Goal: Task Accomplishment & Management: Complete application form

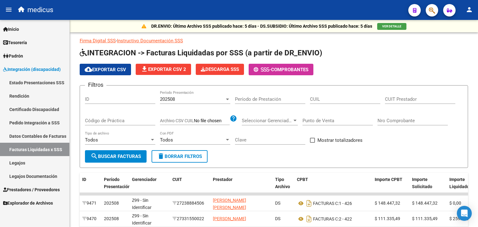
click at [43, 187] on span "Prestadores / Proveedores" at bounding box center [31, 189] width 57 height 7
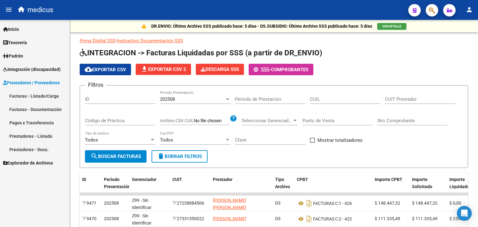
click at [49, 83] on span "Prestadores / Proveedores" at bounding box center [31, 82] width 57 height 7
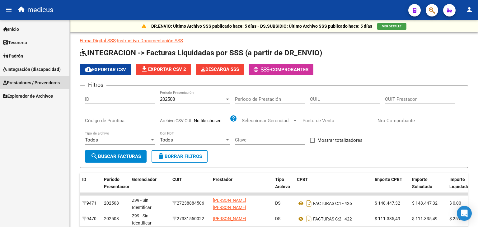
click at [28, 81] on span "Prestadores / Proveedores" at bounding box center [31, 82] width 57 height 7
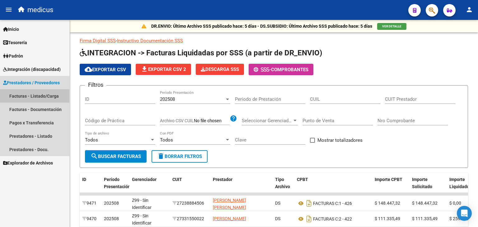
click at [46, 93] on link "Facturas - Listado/Carga" at bounding box center [34, 95] width 69 height 13
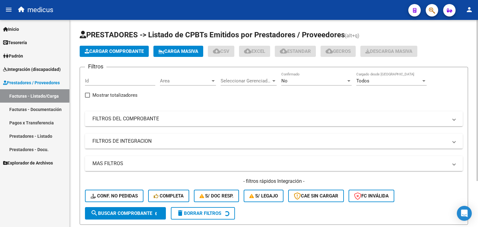
click at [186, 50] on span "Carga Masiva" at bounding box center [178, 52] width 40 height 6
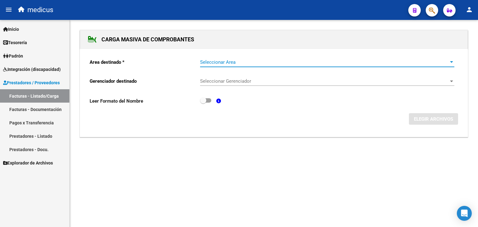
click at [248, 60] on span "Seleccionar Area" at bounding box center [324, 62] width 249 height 6
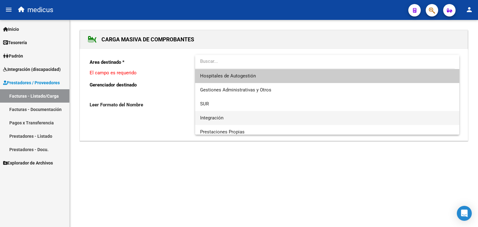
click at [232, 120] on span "Integración" at bounding box center [327, 118] width 254 height 14
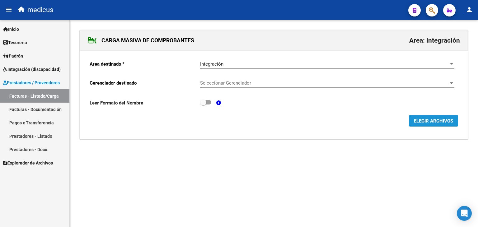
click at [422, 122] on span "ELEGIR ARCHIVOS" at bounding box center [433, 121] width 39 height 6
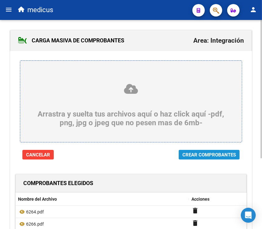
click at [213, 156] on span "Crear Comprobantes" at bounding box center [210, 155] width 54 height 6
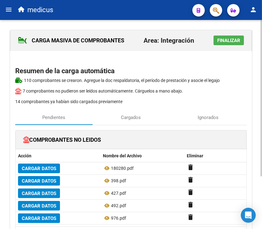
click at [233, 65] on h2 "Resumen de la carga automática" at bounding box center [131, 71] width 232 height 12
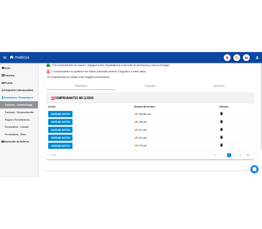
scroll to position [67, 0]
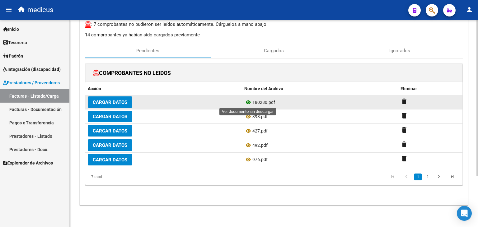
click at [249, 101] on icon at bounding box center [248, 102] width 8 height 7
click at [105, 101] on span "Cargar Datos" at bounding box center [110, 103] width 35 height 6
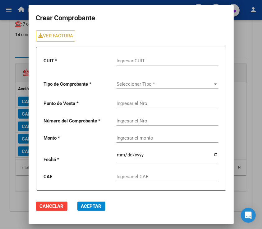
click at [164, 62] on input "Ingresar CUIT" at bounding box center [168, 61] width 102 height 6
click at [152, 65] on div "Ingresar CUIT" at bounding box center [168, 58] width 102 height 13
type input "2"
type input "30-56630127"
click at [156, 84] on span "Seleccionar Tipo *" at bounding box center [165, 84] width 96 height 6
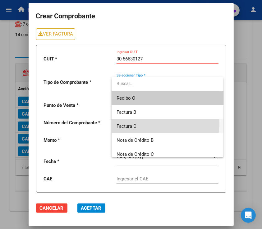
click at [152, 123] on span "Factura C" at bounding box center [168, 126] width 102 height 14
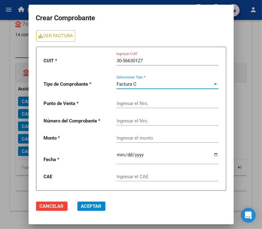
click at [157, 103] on input "Ingresar el Nro." at bounding box center [168, 104] width 102 height 6
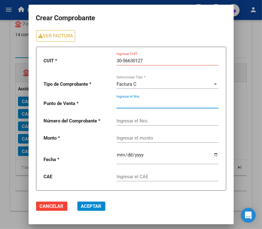
type input "1"
type input "2"
click at [166, 121] on input "Ingresar el Nro." at bounding box center [168, 121] width 102 height 6
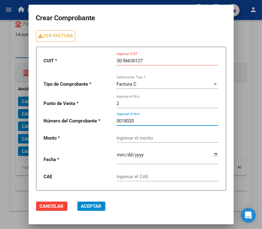
click at [152, 121] on input "0018020" at bounding box center [168, 121] width 102 height 6
type input "00180280"
click at [162, 137] on input "Ingresar el monto" at bounding box center [168, 138] width 102 height 6
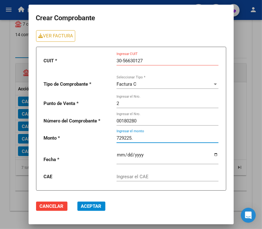
type input "729225."
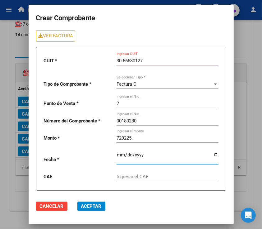
click at [161, 156] on input "date" at bounding box center [168, 157] width 102 height 10
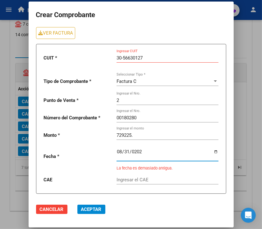
type input "2025-08-31"
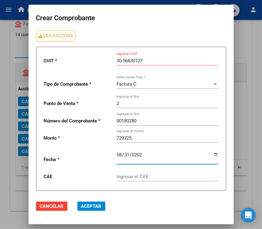
click at [184, 176] on input "Ingresar el CAE" at bounding box center [168, 177] width 102 height 6
click at [144, 178] on input "Ingresar el CAE" at bounding box center [168, 177] width 102 height 6
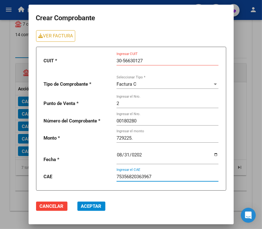
type input "75356820363967"
click at [97, 207] on span "Aceptar" at bounding box center [91, 206] width 21 height 6
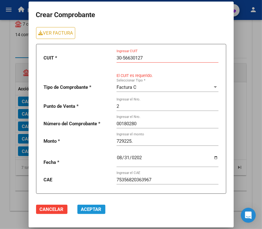
click at [92, 209] on span "Aceptar" at bounding box center [91, 209] width 21 height 6
click at [125, 57] on input "30-56630127" at bounding box center [168, 58] width 102 height 6
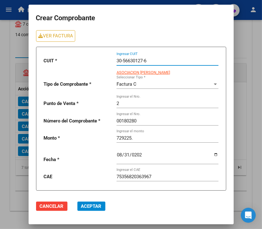
type input "30-56630127-6"
click at [99, 207] on span "Aceptar" at bounding box center [91, 206] width 21 height 6
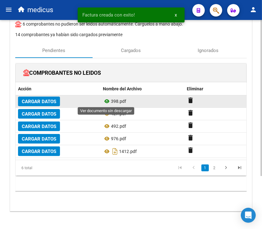
click at [107, 102] on icon at bounding box center [107, 100] width 8 height 7
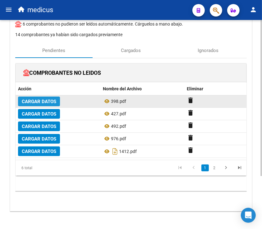
click at [40, 99] on span "Cargar Datos" at bounding box center [39, 102] width 35 height 6
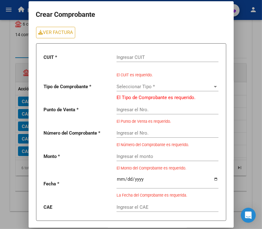
click at [137, 57] on input "Ingresar CUIT" at bounding box center [168, 57] width 102 height 6
click at [179, 54] on input "27" at bounding box center [168, 57] width 102 height 6
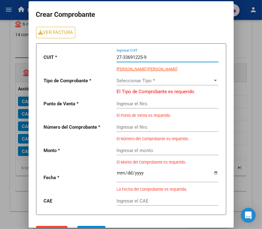
type input "27-33691225-9"
click at [176, 81] on span "Seleccionar Tipo *" at bounding box center [165, 81] width 96 height 6
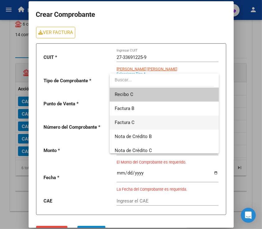
click at [148, 123] on span "Factura C" at bounding box center [164, 122] width 99 height 14
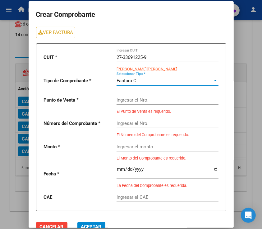
click at [161, 97] on input "Ingresar el Nro." at bounding box center [168, 100] width 102 height 6
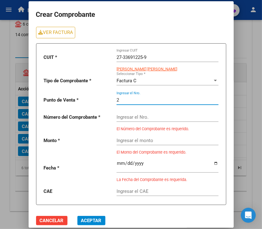
type input "2"
click at [162, 118] on input "Ingresar el Nro." at bounding box center [168, 117] width 102 height 6
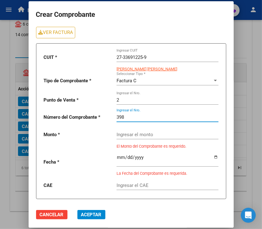
type input "398"
click at [160, 134] on input "Ingresar el monto" at bounding box center [168, 135] width 102 height 6
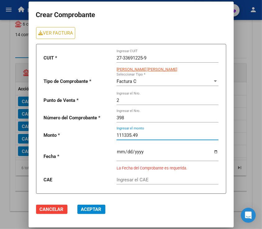
type input "111335.49"
click at [167, 156] on input "date" at bounding box center [168, 154] width 102 height 10
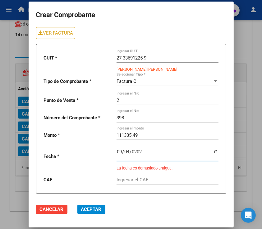
type input "2025-09-04"
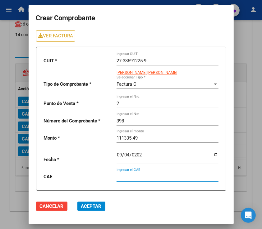
click at [165, 177] on input "Ingresar el CAE" at bounding box center [168, 177] width 102 height 6
type input "75369905194831"
click at [92, 208] on span "Aceptar" at bounding box center [91, 206] width 21 height 6
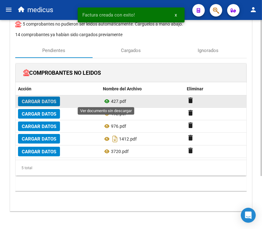
click at [108, 100] on icon at bounding box center [107, 100] width 8 height 7
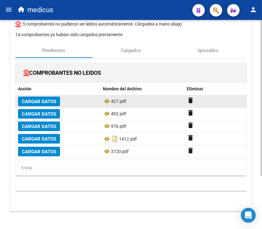
click at [49, 96] on button "Cargar Datos" at bounding box center [39, 101] width 42 height 10
click at [32, 99] on span "Cargar Datos" at bounding box center [39, 102] width 35 height 6
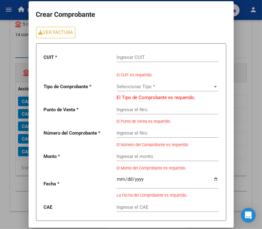
click at [137, 58] on input "Ingresar CUIT" at bounding box center [168, 57] width 102 height 6
click at [134, 58] on input "Ingresar CUIT" at bounding box center [168, 57] width 102 height 6
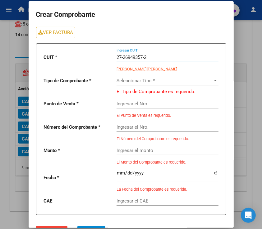
type input "27-26949357-2"
click at [169, 82] on span "Seleccionar Tipo *" at bounding box center [165, 81] width 96 height 6
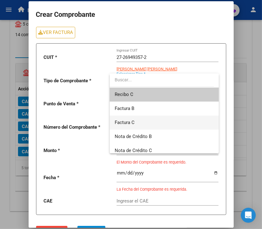
click at [136, 121] on span "Factura C" at bounding box center [164, 122] width 99 height 14
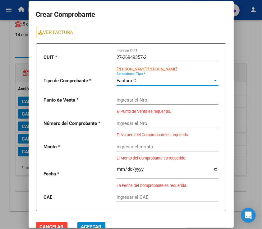
click at [152, 99] on input "Ingresar el Nro." at bounding box center [168, 100] width 102 height 6
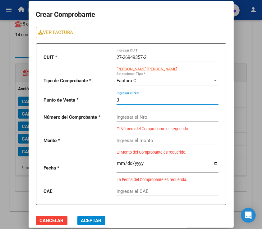
type input "3"
click at [157, 119] on input "Ingresar el Nro." at bounding box center [168, 117] width 102 height 6
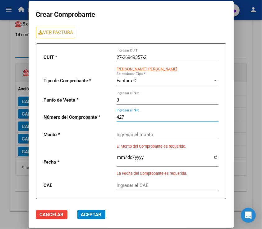
type input "427"
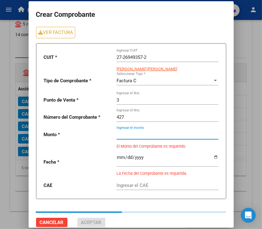
click at [150, 134] on input "Ingresar el monto" at bounding box center [168, 135] width 102 height 6
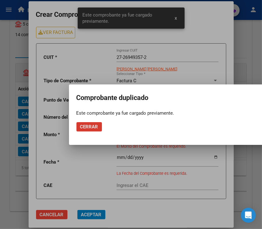
click at [86, 126] on span "Cerrar" at bounding box center [89, 127] width 18 height 6
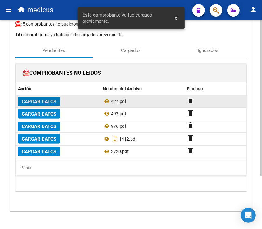
click at [41, 100] on span "Cargar Datos" at bounding box center [39, 102] width 35 height 6
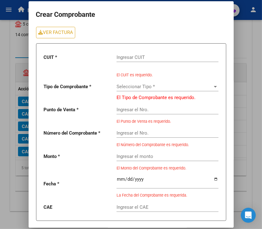
click at [134, 85] on span "Seleccionar Tipo *" at bounding box center [165, 87] width 96 height 6
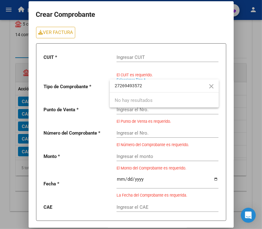
type input "27269493572"
click at [169, 70] on div at bounding box center [131, 114] width 262 height 229
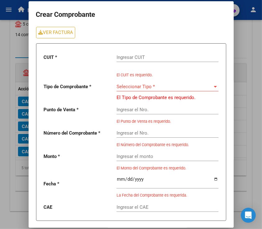
click at [171, 59] on input "Ingresar CUIT" at bounding box center [168, 57] width 102 height 6
click at [163, 58] on input "27-26949357-3" at bounding box center [168, 57] width 102 height 6
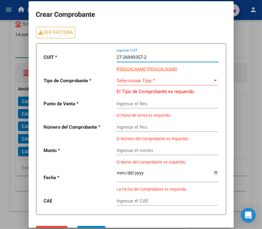
type input "27-26949357-2"
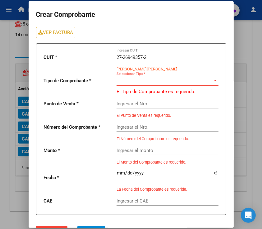
click at [165, 81] on span "Seleccionar Tipo *" at bounding box center [165, 81] width 96 height 6
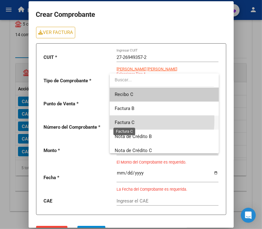
click at [124, 120] on span "Factura C" at bounding box center [125, 123] width 20 height 6
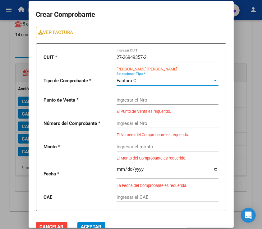
click at [157, 97] on input "Ingresar el Nro." at bounding box center [168, 100] width 102 height 6
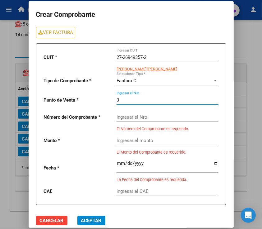
type input "3"
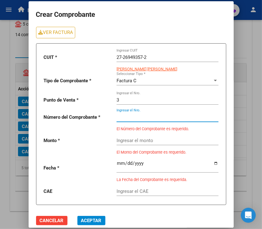
click at [165, 115] on input "Ingresar el Nro." at bounding box center [168, 117] width 102 height 6
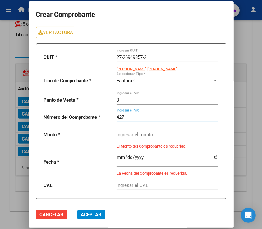
type input "427"
click at [172, 133] on input "Ingresar el monto" at bounding box center [168, 135] width 102 height 6
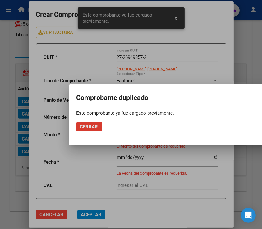
click at [95, 126] on span "Cerrar" at bounding box center [89, 127] width 18 height 6
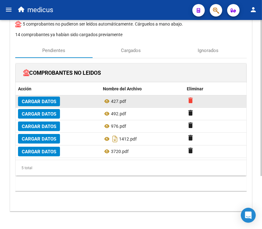
click at [191, 99] on mat-icon "delete" at bounding box center [190, 99] width 7 height 7
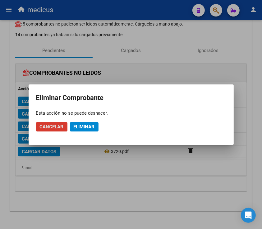
click at [90, 125] on span "Eliminar" at bounding box center [84, 127] width 21 height 6
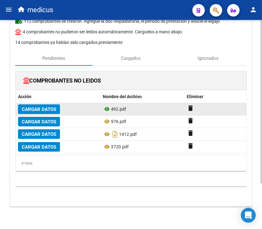
scroll to position [58, 0]
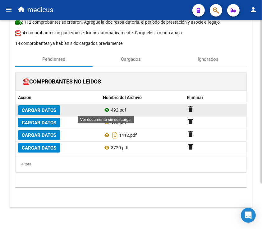
click at [106, 110] on icon at bounding box center [107, 109] width 8 height 7
click at [51, 108] on span "Cargar Datos" at bounding box center [39, 110] width 35 height 6
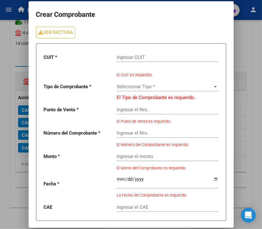
click at [131, 56] on input "Ingresar CUIT" at bounding box center [168, 57] width 102 height 6
click at [127, 56] on input "Ingresar CUIT" at bounding box center [168, 57] width 102 height 6
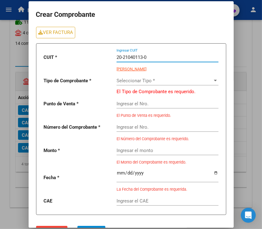
type input "20-21040113-0"
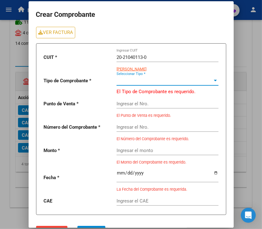
click at [148, 81] on span "Seleccionar Tipo *" at bounding box center [165, 81] width 96 height 6
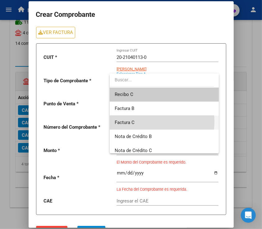
click at [141, 121] on span "Factura C" at bounding box center [164, 122] width 99 height 14
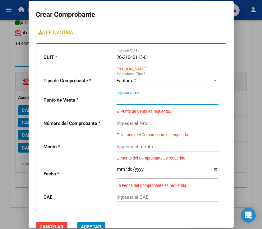
click at [151, 99] on input "Ingresar el Nro." at bounding box center [168, 100] width 102 height 6
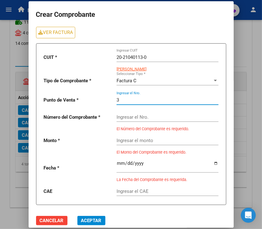
type input "3"
click at [149, 119] on input "Ingresar el Nro." at bounding box center [168, 117] width 102 height 6
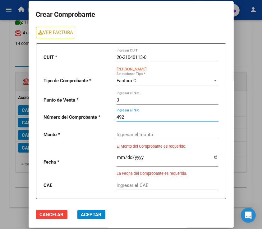
type input "492"
click at [159, 135] on input "Ingresar el monto" at bounding box center [168, 135] width 102 height 6
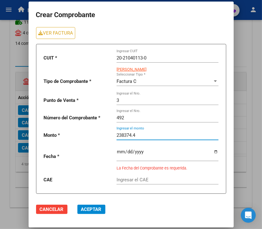
type input "238374.4"
click at [166, 154] on input "date" at bounding box center [168, 154] width 102 height 10
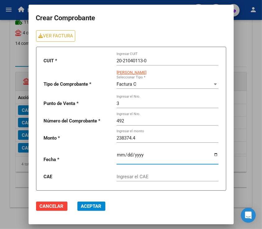
type input "20255-09-03"
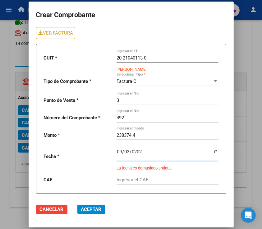
type input "2025-09-03"
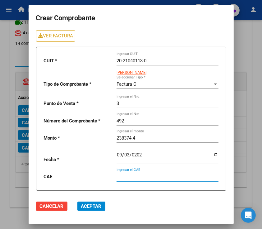
click at [168, 175] on input "Ingresar el CAE" at bounding box center [168, 177] width 102 height 6
type input "75360717339105"
click at [96, 206] on span "Aceptar" at bounding box center [91, 206] width 21 height 6
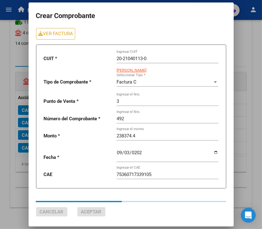
scroll to position [46, 0]
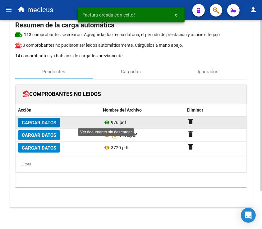
click at [107, 123] on icon at bounding box center [107, 122] width 8 height 7
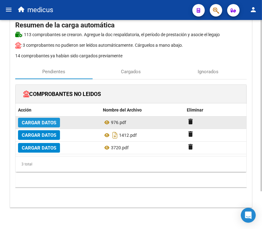
click at [51, 120] on span "Cargar Datos" at bounding box center [39, 123] width 35 height 6
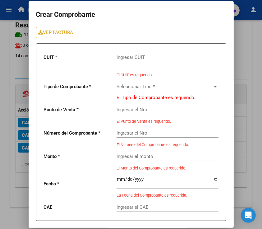
click at [134, 54] on div "Ingresar CUIT" at bounding box center [168, 55] width 102 height 13
click at [144, 58] on input "Ingresar CUIT" at bounding box center [168, 57] width 102 height 6
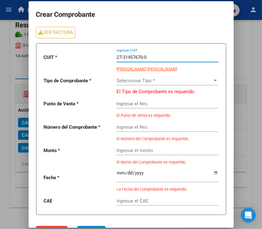
type input "27-31457670-0"
click at [158, 80] on span "Seleccionar Tipo *" at bounding box center [165, 81] width 96 height 6
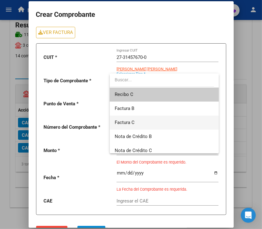
click at [138, 119] on span "Factura C" at bounding box center [164, 122] width 99 height 14
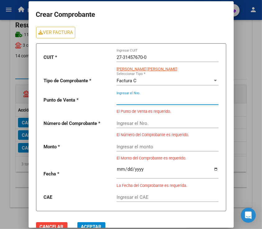
click at [156, 100] on input "Ingresar el Nro." at bounding box center [168, 100] width 102 height 6
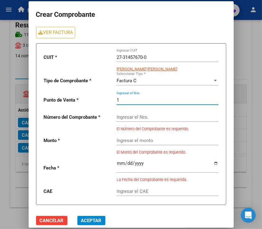
type input "1"
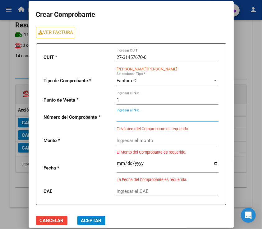
click at [166, 116] on input "Ingresar el Nro." at bounding box center [168, 117] width 102 height 6
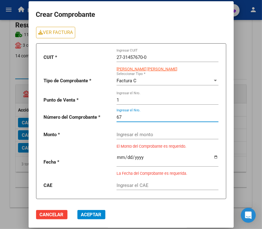
type input "6"
type input "976"
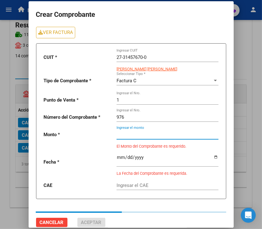
click at [166, 134] on input "Ingresar el monto" at bounding box center [168, 135] width 102 height 6
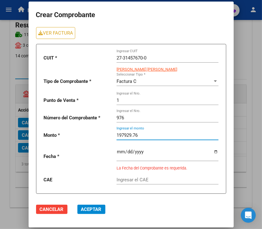
type input "197929.76"
click at [186, 160] on div at bounding box center [168, 152] width 102 height 17
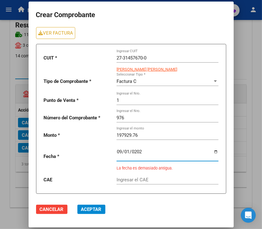
type input "2025-09-01"
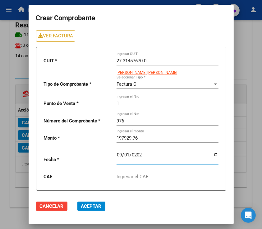
click at [208, 174] on input "Ingresar el CAE" at bounding box center [168, 177] width 102 height 6
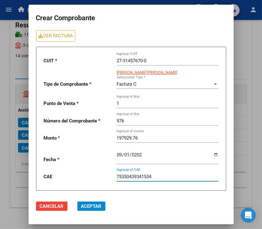
type input "75350439341534"
click at [84, 209] on button "Aceptar" at bounding box center [91, 205] width 28 height 9
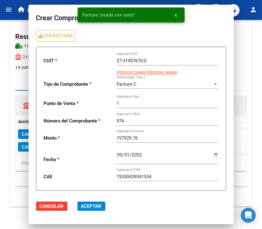
scroll to position [34, 0]
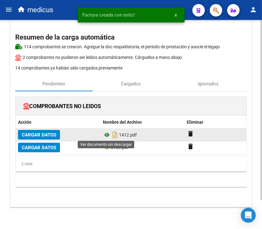
click at [108, 133] on icon at bounding box center [107, 134] width 8 height 7
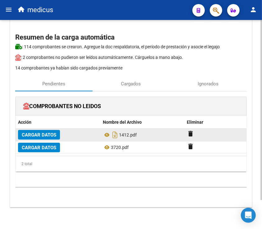
click at [50, 135] on span "Cargar Datos" at bounding box center [39, 135] width 35 height 6
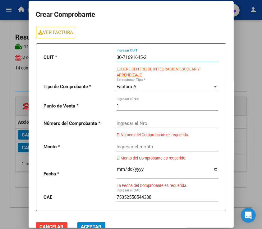
drag, startPoint x: 161, startPoint y: 56, endPoint x: 106, endPoint y: 54, distance: 54.8
click at [106, 54] on div "CUIT * 30-71691645-2 Ingresar CUIT LUDERE CENTRO DE INTEGRACION ESCOLAR Y APREN…" at bounding box center [131, 127] width 190 height 168
type input "30-71691645-2"
click at [157, 107] on input "1" at bounding box center [168, 106] width 102 height 6
drag, startPoint x: 157, startPoint y: 107, endPoint x: 99, endPoint y: 105, distance: 58.5
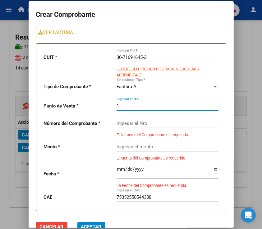
click at [99, 105] on div "CUIT * 30-71691645-2 Ingresar CUIT LUDERE CENTRO DE INTEGRACION ESCOLAR Y APREN…" at bounding box center [131, 127] width 190 height 168
click at [132, 124] on input "Ingresar el Nro." at bounding box center [168, 123] width 102 height 6
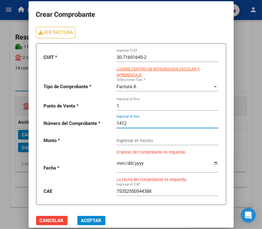
type input "1412"
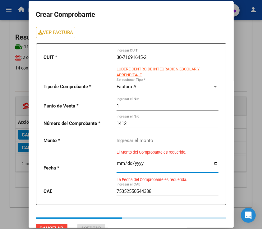
click at [152, 164] on input "date" at bounding box center [168, 166] width 102 height 10
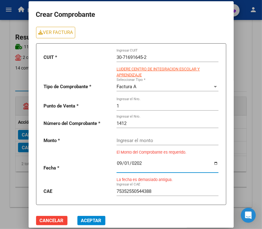
type input "2025-09-01"
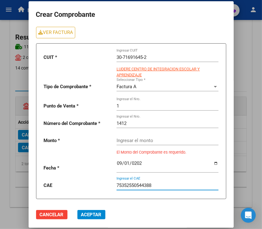
drag, startPoint x: 162, startPoint y: 182, endPoint x: 106, endPoint y: 180, distance: 55.5
click at [106, 180] on div "CUIT * 30-71691645-2 Ingresar CUIT LUDERE CENTRO DE INTEGRACION ESCOLAR Y APREN…" at bounding box center [131, 121] width 190 height 156
click at [89, 216] on span "Aceptar" at bounding box center [91, 215] width 21 height 6
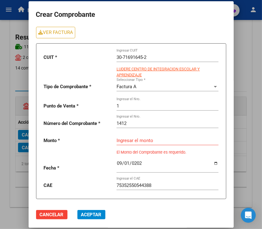
click at [137, 141] on input "Ingresar el monto" at bounding box center [168, 141] width 102 height 6
click at [152, 138] on input "Ingresar el monto" at bounding box center [168, 141] width 102 height 6
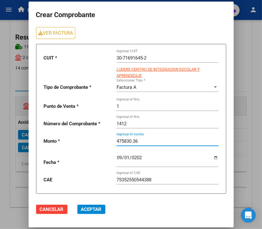
type input "475830.36"
click at [96, 208] on span "Aceptar" at bounding box center [91, 209] width 21 height 6
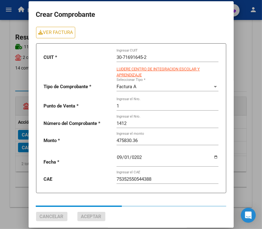
click at [18, 78] on div at bounding box center [131, 114] width 262 height 229
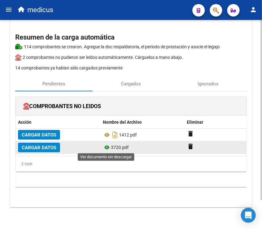
click at [107, 147] on icon at bounding box center [107, 146] width 8 height 7
click at [28, 148] on span "Cargar Datos" at bounding box center [39, 148] width 35 height 6
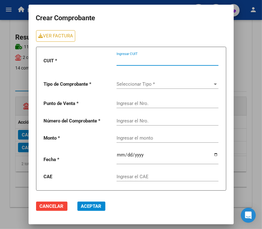
click at [138, 61] on input "Ingresar CUIT" at bounding box center [168, 61] width 102 height 6
type input "20-64859833"
click at [140, 85] on span "Seleccionar Tipo *" at bounding box center [165, 84] width 96 height 6
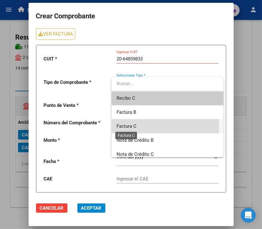
click at [131, 127] on span "Factura C" at bounding box center [127, 126] width 20 height 6
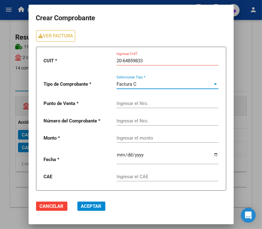
click at [147, 102] on input "Ingresar el Nro." at bounding box center [168, 104] width 102 height 6
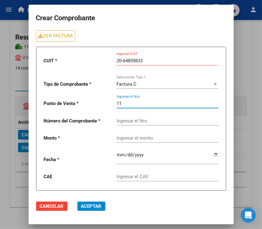
type input "11"
click at [156, 120] on input "Ingresar el Nro." at bounding box center [168, 121] width 102 height 6
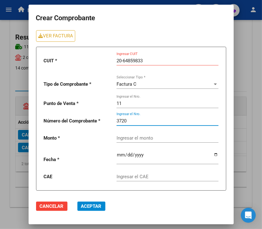
type input "3720"
click at [163, 138] on input "Ingresar el monto" at bounding box center [168, 138] width 102 height 6
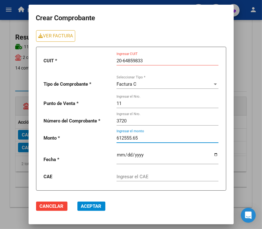
type input "612555.65"
click at [192, 158] on input "date" at bounding box center [168, 157] width 102 height 10
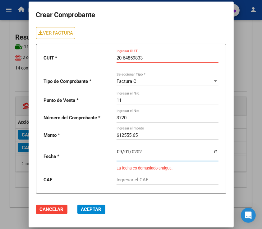
type input "2025-09-01"
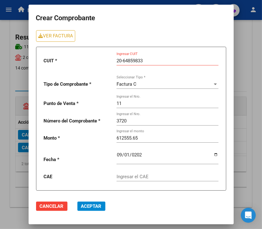
click at [177, 175] on input "Ingresar el CAE" at bounding box center [168, 177] width 102 height 6
click at [143, 176] on input "Ingresar el CAE" at bounding box center [168, 177] width 102 height 6
type input "75353363168702"
click at [121, 60] on input "20-64859833" at bounding box center [168, 61] width 102 height 6
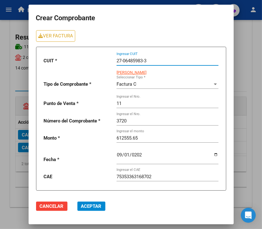
type input "27-06485983-3"
click at [91, 207] on span "Aceptar" at bounding box center [91, 206] width 21 height 6
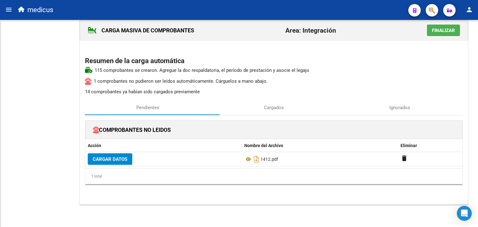
scroll to position [10, 0]
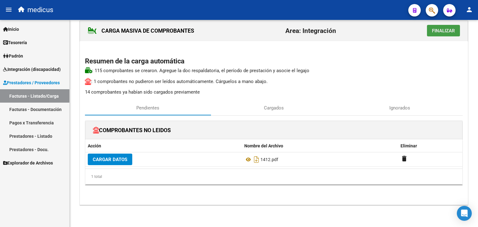
click at [442, 32] on span "Finalizar" at bounding box center [443, 31] width 23 height 6
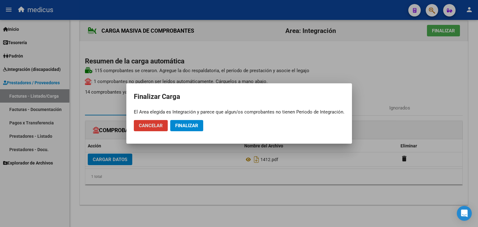
click at [194, 122] on button "Finalizar" at bounding box center [186, 125] width 33 height 11
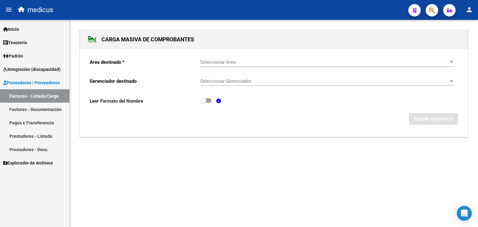
scroll to position [0, 0]
click at [53, 68] on span "Integración (discapacidad)" at bounding box center [32, 69] width 58 height 7
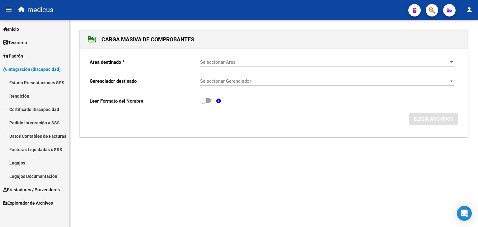
click at [46, 150] on link "Facturas Liquidadas x SSS" at bounding box center [34, 149] width 69 height 13
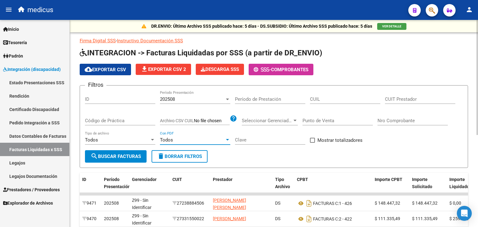
click at [185, 141] on div "Todos" at bounding box center [192, 140] width 65 height 6
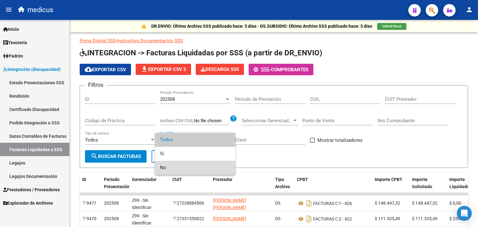
click at [186, 167] on span "No" at bounding box center [195, 168] width 70 height 14
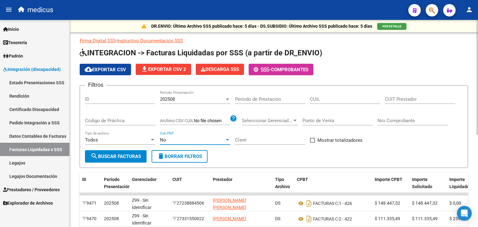
click at [131, 158] on span "search Buscar Facturas" at bounding box center [116, 157] width 50 height 6
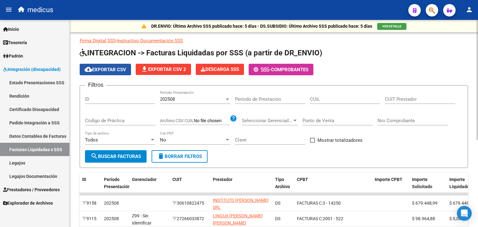
click at [109, 71] on span "cloud_download Exportar CSV" at bounding box center [105, 70] width 41 height 6
click at [37, 190] on span "Prestadores / Proveedores" at bounding box center [31, 189] width 57 height 7
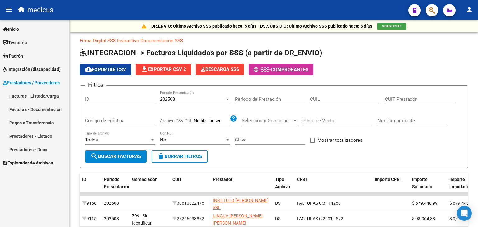
click at [25, 96] on link "Facturas - Listado/Carga" at bounding box center [34, 95] width 69 height 13
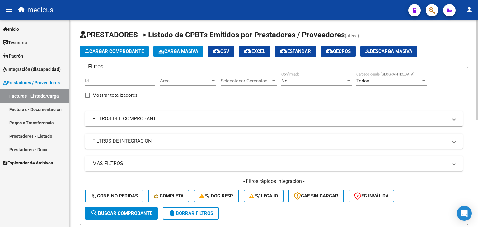
click at [184, 51] on span "Carga Masiva" at bounding box center [178, 52] width 40 height 6
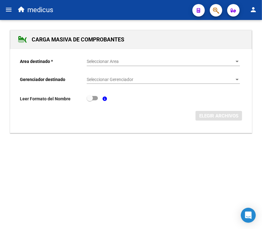
click at [164, 63] on span "Seleccionar Area" at bounding box center [161, 61] width 148 height 5
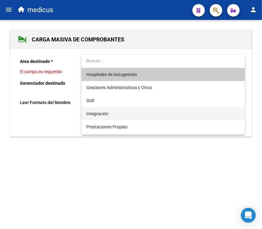
click at [136, 115] on span "Integración" at bounding box center [164, 113] width 154 height 13
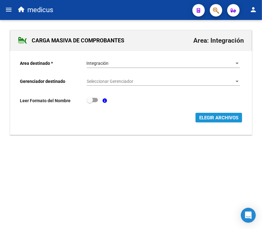
click at [226, 119] on span "ELEGIR ARCHIVOS" at bounding box center [218, 118] width 39 height 6
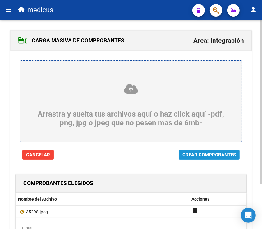
click at [197, 155] on span "Crear Comprobantes" at bounding box center [210, 155] width 54 height 6
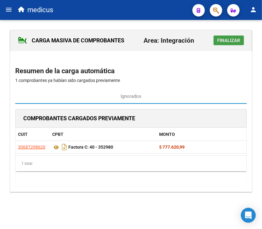
click at [224, 41] on span "Finalizar" at bounding box center [229, 41] width 23 height 6
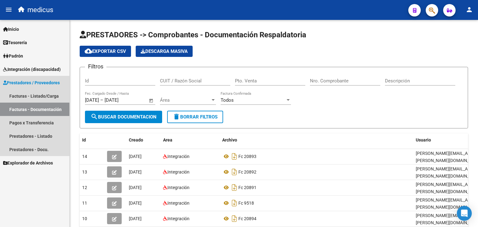
click at [20, 83] on span "Prestadores / Proveedores" at bounding box center [31, 82] width 57 height 7
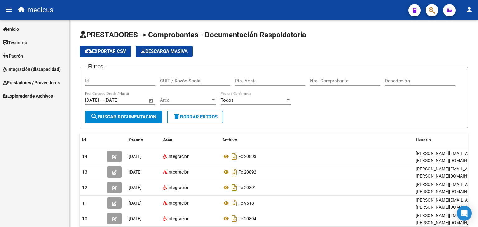
click at [25, 97] on span "Explorador de Archivos" at bounding box center [28, 96] width 50 height 7
click at [166, 54] on span "Descarga Masiva" at bounding box center [164, 52] width 47 height 6
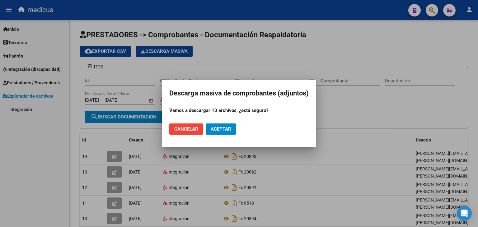
click at [224, 129] on span "Aceptar" at bounding box center [221, 129] width 21 height 6
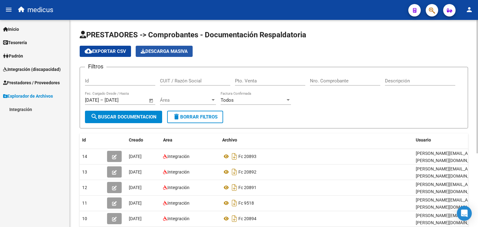
click at [159, 52] on span "Descarga Masiva" at bounding box center [164, 52] width 47 height 6
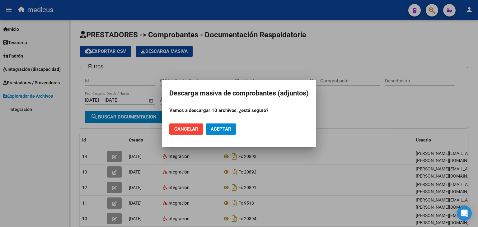
click at [192, 130] on span "Cancelar" at bounding box center [186, 129] width 24 height 6
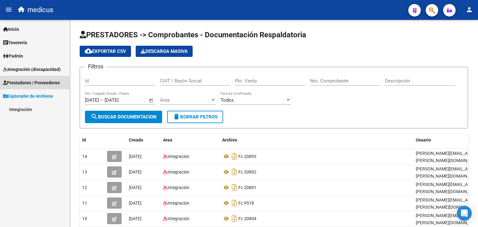
click at [29, 85] on span "Prestadores / Proveedores" at bounding box center [31, 82] width 57 height 7
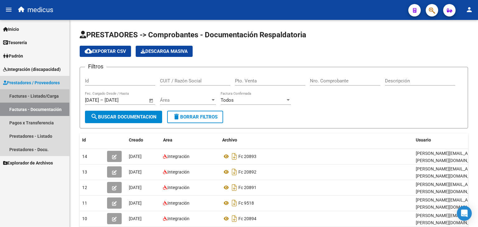
click at [34, 96] on link "Facturas - Listado/Carga" at bounding box center [34, 95] width 69 height 13
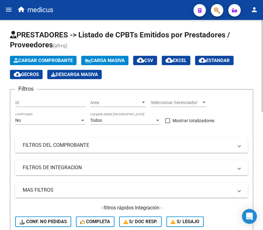
click at [63, 61] on span "Cargar Comprobante" at bounding box center [43, 61] width 59 height 6
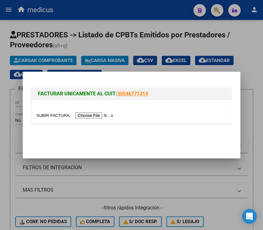
click at [87, 60] on div at bounding box center [131, 115] width 263 height 230
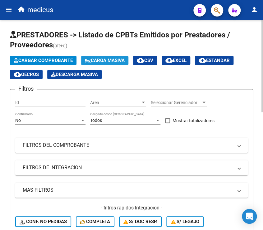
click at [110, 60] on span "Carga Masiva" at bounding box center [105, 61] width 40 height 6
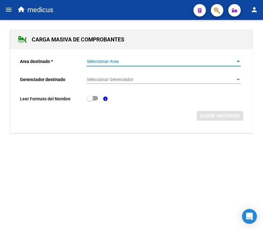
click at [172, 61] on span "Seleccionar Area" at bounding box center [161, 61] width 148 height 5
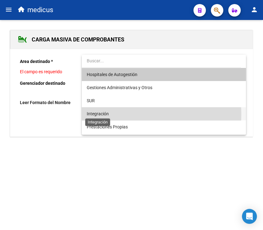
click at [96, 114] on span "Integración" at bounding box center [98, 113] width 22 height 5
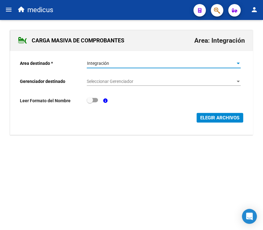
click at [217, 119] on span "ELEGIR ARCHIVOS" at bounding box center [219, 118] width 39 height 6
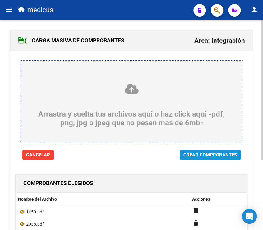
click at [197, 154] on span "Crear Comprobantes" at bounding box center [211, 155] width 54 height 6
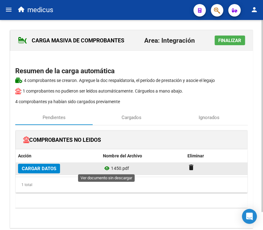
click at [106, 168] on icon at bounding box center [107, 167] width 8 height 7
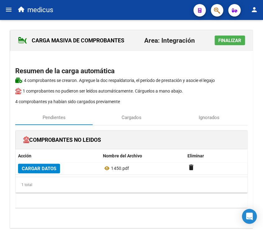
click at [232, 41] on span "Finalizar" at bounding box center [229, 41] width 23 height 6
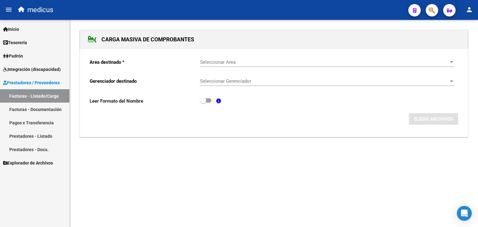
click at [28, 96] on link "Facturas - Listado/Carga" at bounding box center [34, 95] width 69 height 13
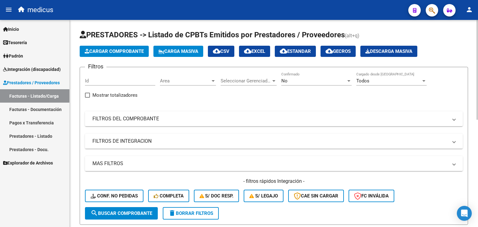
click at [91, 53] on span "Cargar Comprobante" at bounding box center [114, 52] width 59 height 6
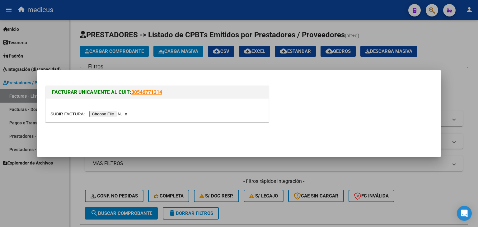
click at [113, 115] on input "file" at bounding box center [89, 114] width 79 height 7
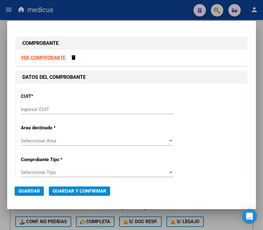
click at [99, 109] on input "Ingresar CUIT" at bounding box center [97, 109] width 153 height 6
click at [87, 109] on input "Ingresar CUIT" at bounding box center [97, 109] width 153 height 6
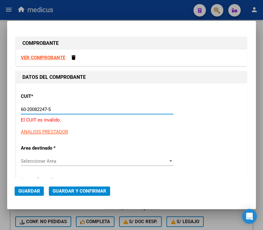
drag, startPoint x: 56, startPoint y: 109, endPoint x: 19, endPoint y: 109, distance: 36.4
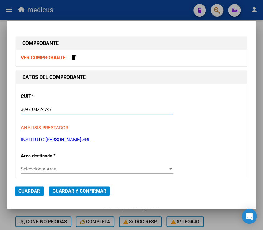
type input "30-61082247-5"
click at [72, 168] on span "Seleccionar Area" at bounding box center [94, 169] width 147 height 6
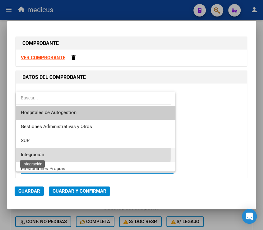
click at [39, 153] on span "Integración" at bounding box center [32, 155] width 23 height 6
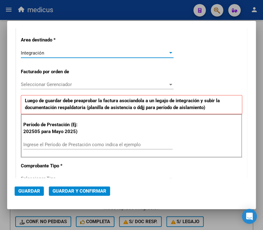
scroll to position [117, 0]
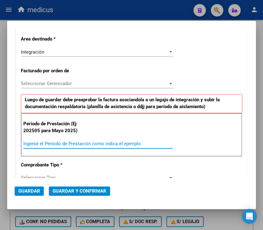
click at [66, 143] on input "Ingrese el Período de Prestación como indica el ejemplo" at bounding box center [97, 144] width 149 height 6
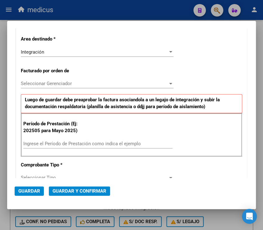
click at [133, 143] on input "Ingrese el Período de Prestación como indica el ejemplo" at bounding box center [97, 144] width 149 height 6
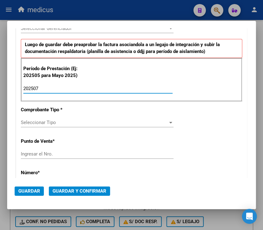
scroll to position [179, 0]
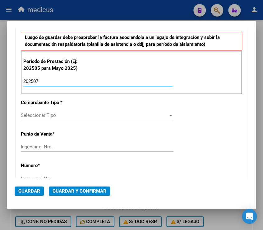
type input "202507"
click at [57, 113] on span "Seleccionar Tipo" at bounding box center [94, 115] width 147 height 6
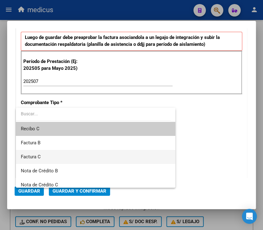
click at [43, 155] on span "Factura C" at bounding box center [96, 157] width 150 height 14
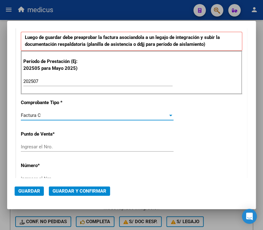
click at [57, 146] on input "Ingresar el Nro." at bounding box center [97, 147] width 153 height 6
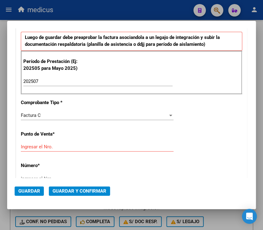
click at [35, 146] on input "Ingresar el Nro." at bounding box center [97, 147] width 153 height 6
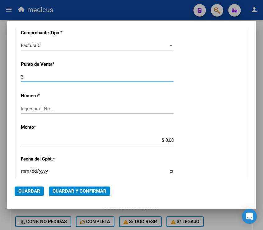
scroll to position [249, 0]
type input "3"
click at [72, 107] on input "Ingresar el Nro." at bounding box center [97, 108] width 153 height 6
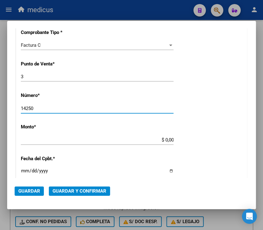
type input "14250"
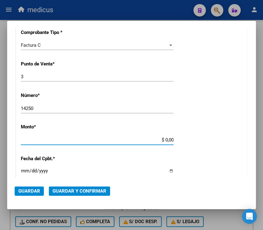
drag, startPoint x: 190, startPoint y: 135, endPoint x: 206, endPoint y: 134, distance: 16.5
click at [206, 134] on div "CUIT * 30-61082247-5 Ingresar CUIT ANALISIS PRESTADOR INSTITUTO [PERSON_NAME] S…" at bounding box center [131, 101] width 231 height 535
type input "$ 676.448,99"
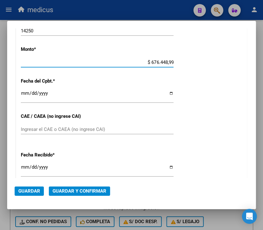
scroll to position [327, 0]
click at [78, 95] on input "Ingresar la fecha" at bounding box center [97, 95] width 153 height 10
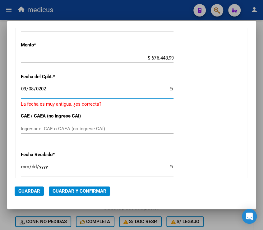
type input "[DATE]"
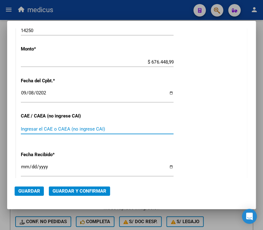
click at [106, 126] on input "Ingresar el CAE o CAEA (no ingrese CAI)" at bounding box center [97, 129] width 153 height 6
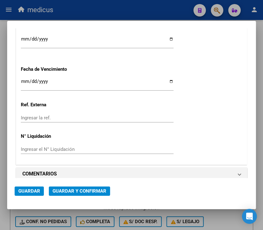
scroll to position [453, 0]
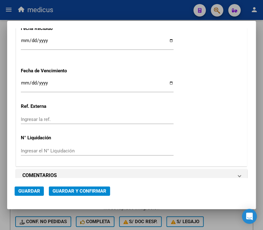
type input "75365344325504"
click at [106, 84] on input "Ingresar la fecha" at bounding box center [97, 85] width 153 height 10
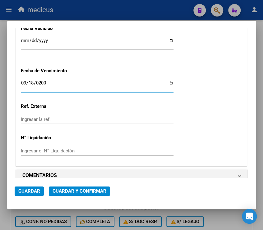
type input "[DATE]"
click at [78, 188] on span "Guardar y Confirmar" at bounding box center [80, 191] width 54 height 6
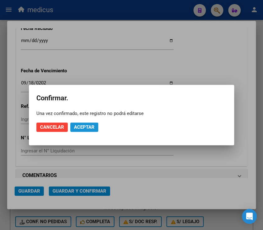
click at [83, 131] on button "Aceptar" at bounding box center [84, 126] width 28 height 9
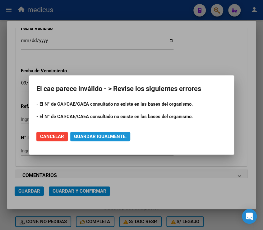
click at [101, 134] on span "Guardar igualmente." at bounding box center [100, 137] width 53 height 6
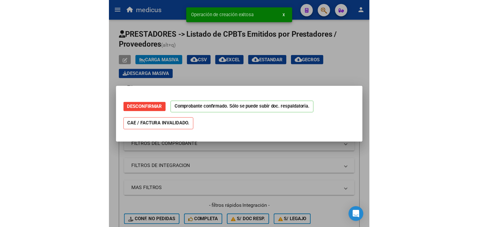
scroll to position [0, 0]
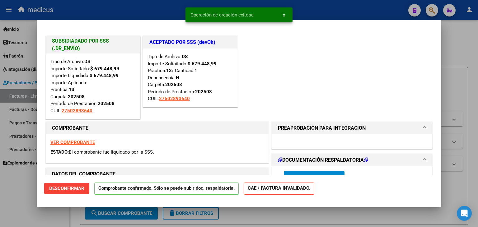
click at [21, 188] on div at bounding box center [239, 113] width 478 height 227
type input "$ 0,00"
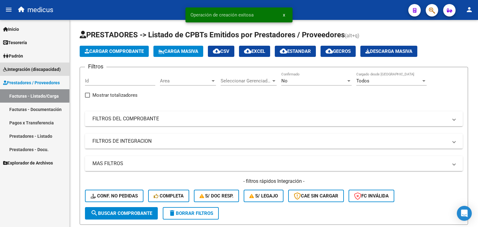
click at [22, 69] on span "Integración (discapacidad)" at bounding box center [32, 69] width 58 height 7
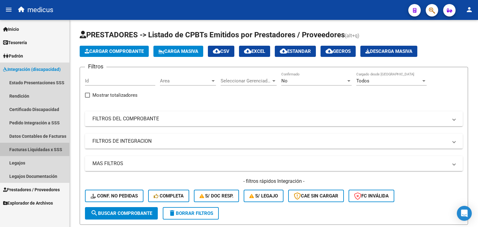
click at [42, 149] on link "Facturas Liquidadas x SSS" at bounding box center [34, 149] width 69 height 13
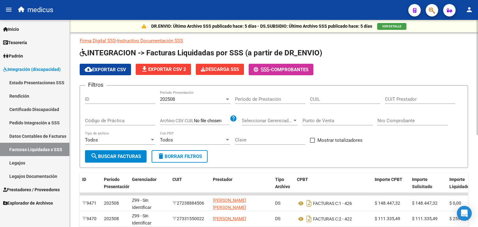
click at [177, 155] on span "delete Borrar Filtros" at bounding box center [179, 157] width 45 height 6
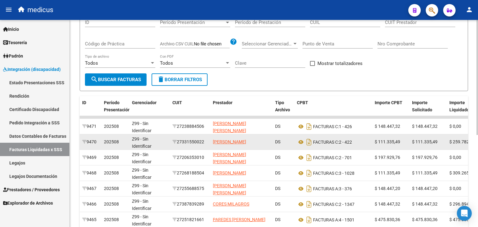
scroll to position [78, 0]
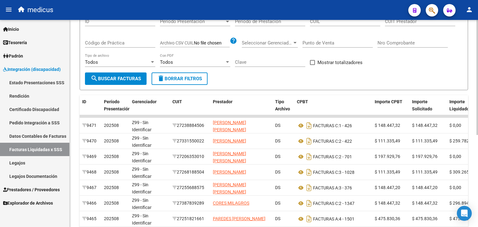
click at [171, 63] on span "Todos" at bounding box center [166, 62] width 13 height 6
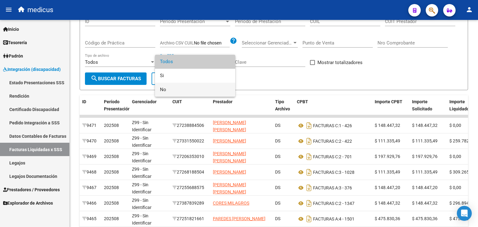
click at [172, 87] on span "No" at bounding box center [195, 90] width 70 height 14
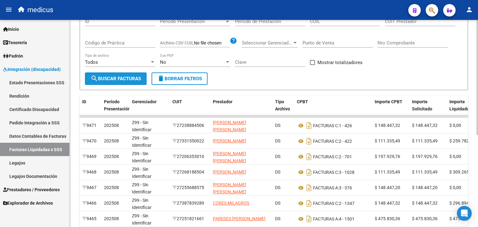
click at [124, 80] on span "search Buscar Facturas" at bounding box center [116, 79] width 50 height 6
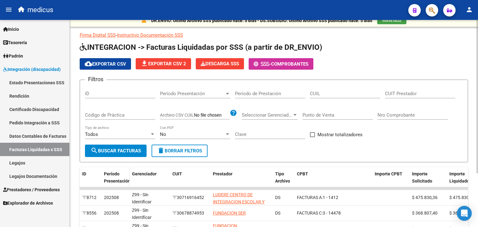
scroll to position [0, 0]
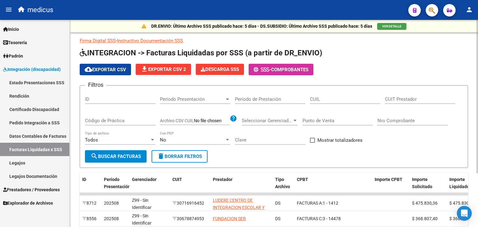
click at [114, 68] on span "cloud_download Exportar CSV" at bounding box center [105, 70] width 41 height 6
click at [106, 70] on span "cloud_download Exportar CSV" at bounding box center [105, 70] width 41 height 6
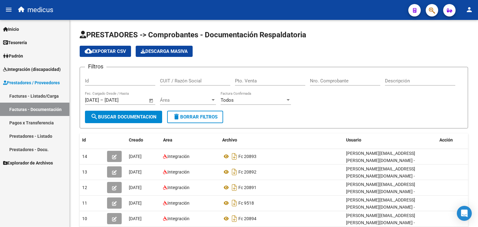
click at [25, 96] on link "Facturas - Listado/Carga" at bounding box center [34, 95] width 69 height 13
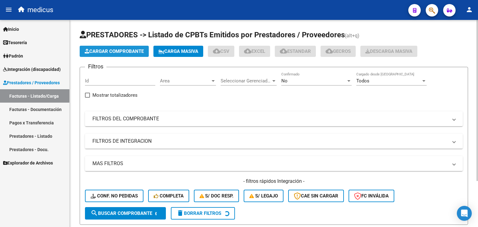
click at [105, 55] on button "Cargar Comprobante" at bounding box center [114, 51] width 69 height 11
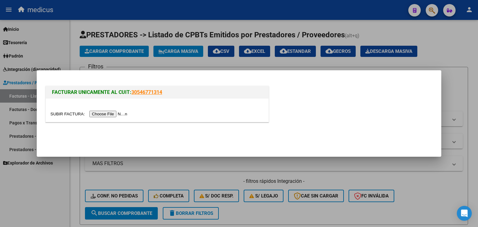
click at [118, 115] on input "file" at bounding box center [89, 114] width 79 height 7
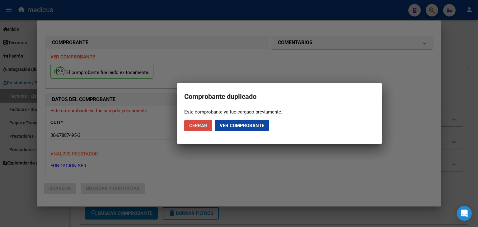
click at [203, 126] on span "Cerrar" at bounding box center [198, 126] width 18 height 6
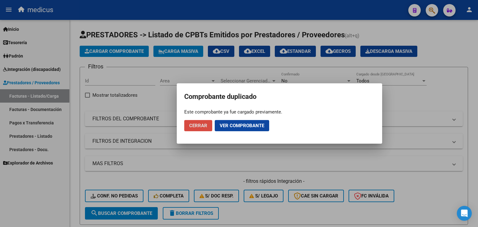
click at [203, 129] on button "Cerrar" at bounding box center [198, 125] width 28 height 11
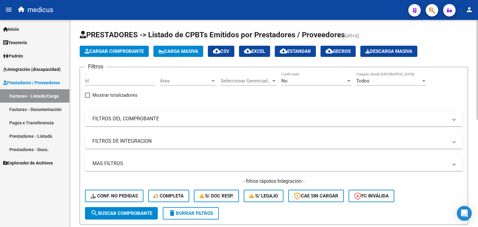
click at [115, 50] on span "Cargar Comprobante" at bounding box center [114, 52] width 59 height 6
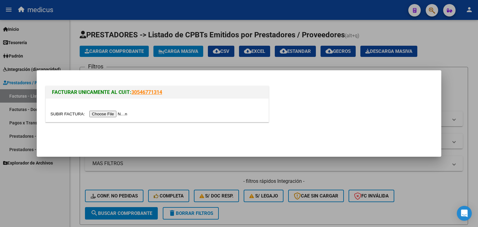
click at [97, 116] on input "file" at bounding box center [89, 114] width 79 height 7
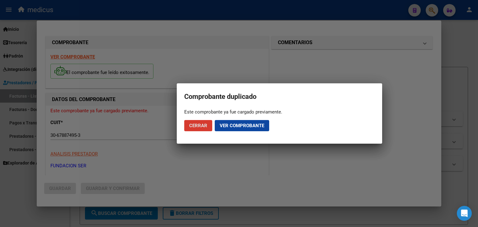
click at [242, 125] on span "Ver comprobante" at bounding box center [242, 126] width 45 height 6
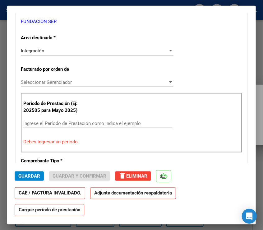
scroll to position [117, 0]
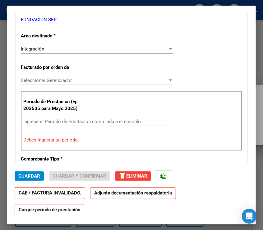
click at [41, 147] on div "Período de Prestación (Ej: 202505 para Mayo 2025) Ingrese el Período de Prestac…" at bounding box center [132, 121] width 222 height 60
click at [59, 117] on div "Ingrese el Período de Prestación como indica el ejemplo" at bounding box center [97, 121] width 149 height 9
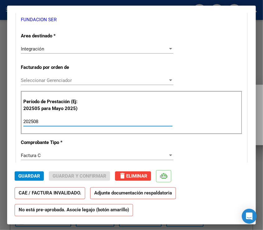
type input "202508"
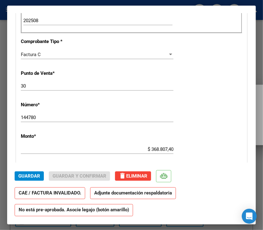
scroll to position [218, 0]
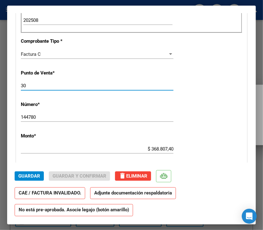
drag, startPoint x: 26, startPoint y: 85, endPoint x: 19, endPoint y: 85, distance: 6.2
click at [19, 85] on div "CUIT * 30-67887495-3 Ingresar CUIT ANALISIS PRESTADOR FUNDACION SER ARCA Padrón…" at bounding box center [131, 120] width 231 height 516
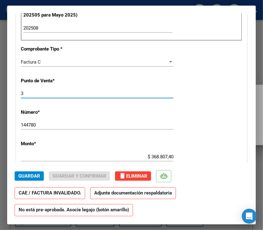
type input "3"
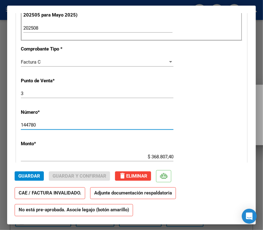
drag, startPoint x: 41, startPoint y: 122, endPoint x: 9, endPoint y: 124, distance: 32.5
click at [9, 124] on mat-dialog-content "COMPROBANTE VER COMPROBANTE ESTADO: Recibida. En proceso de confirmacion/acepta…" at bounding box center [131, 87] width 249 height 149
type input "14478"
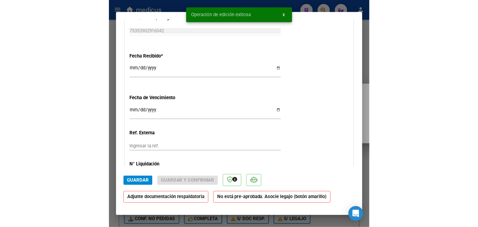
scroll to position [412, 0]
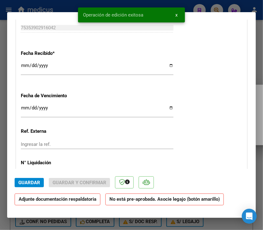
click at [168, 107] on input "Ingresar la fecha" at bounding box center [97, 110] width 153 height 10
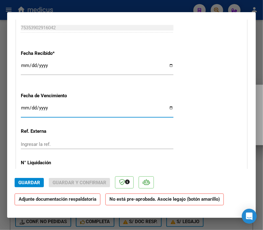
type input "2025-11-09"
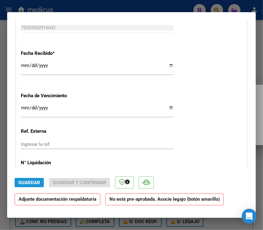
click at [39, 184] on span "Guardar" at bounding box center [29, 183] width 22 height 6
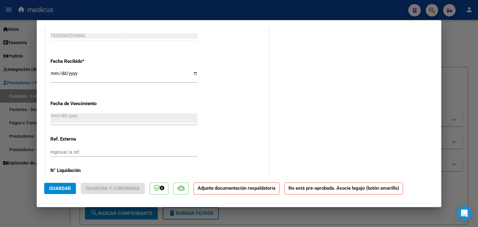
click at [22, 195] on div at bounding box center [239, 113] width 478 height 227
type input "$ 0,00"
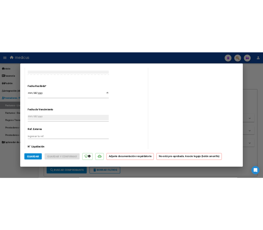
scroll to position [505, 0]
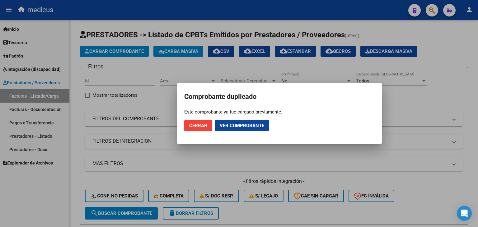
click at [111, 51] on div at bounding box center [239, 113] width 478 height 227
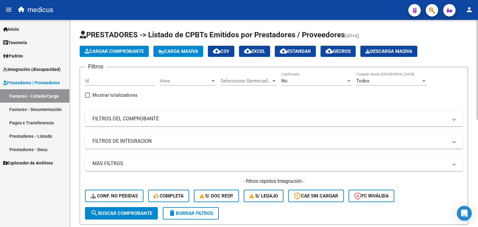
click at [128, 53] on span "Cargar Comprobante" at bounding box center [114, 52] width 59 height 6
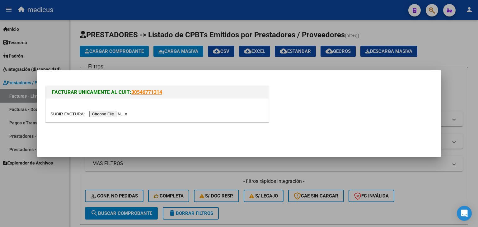
click at [110, 116] on input "file" at bounding box center [89, 114] width 79 height 7
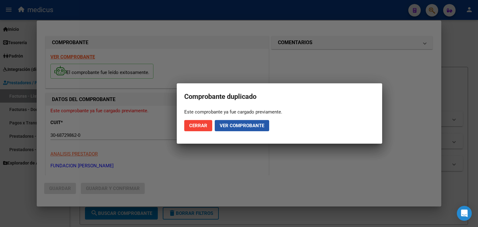
click at [250, 124] on span "Ver comprobante" at bounding box center [242, 126] width 45 height 6
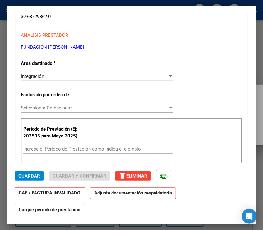
scroll to position [93, 0]
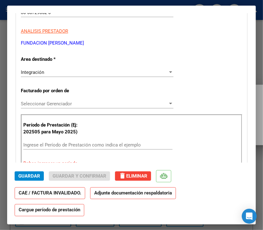
click at [68, 142] on input "Ingrese el Período de Prestación como indica el ejemplo" at bounding box center [97, 145] width 149 height 6
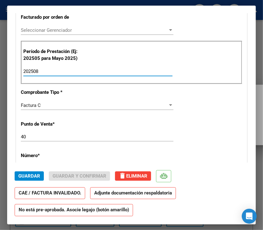
scroll to position [171, 0]
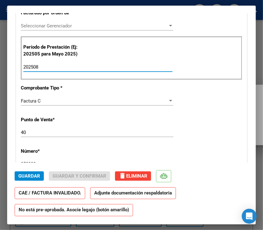
type input "202508"
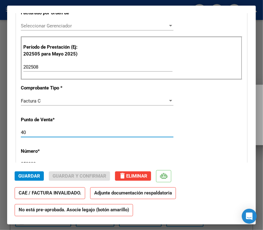
drag, startPoint x: 26, startPoint y: 130, endPoint x: 18, endPoint y: 130, distance: 7.8
click at [18, 130] on div "CUIT * 30-68729862-0 Ingresar CUIT ANALISIS PRESTADOR FUNDACION CLAUDINA THEVEN…" at bounding box center [131, 167] width 231 height 516
type input "4"
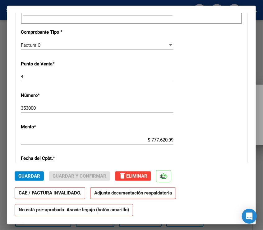
scroll to position [233, 0]
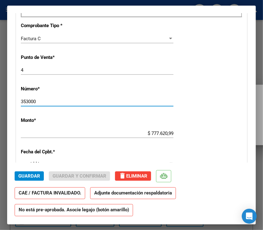
drag, startPoint x: 40, startPoint y: 102, endPoint x: 2, endPoint y: 101, distance: 37.3
click at [2, 101] on div "Comprobante duplicado Este comprobante ya fue cargado previamente. Cerrar Ver c…" at bounding box center [131, 115] width 263 height 230
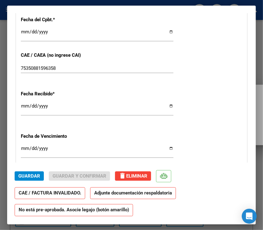
scroll to position [366, 0]
type input "35300"
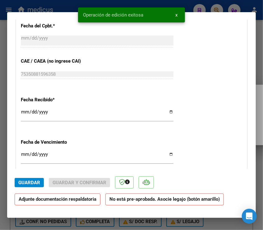
click at [67, 153] on input "Ingresar la fecha" at bounding box center [97, 157] width 153 height 10
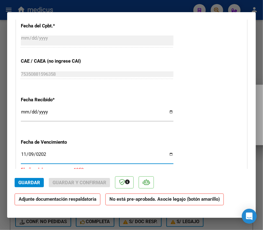
type input "2025-11-09"
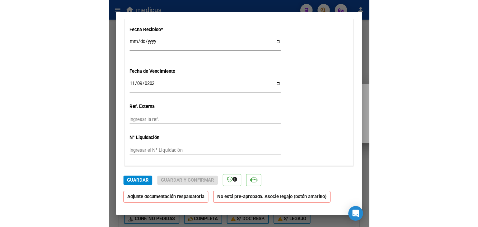
scroll to position [436, 0]
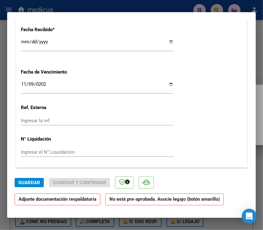
click at [26, 185] on span "Guardar" at bounding box center [29, 183] width 22 height 6
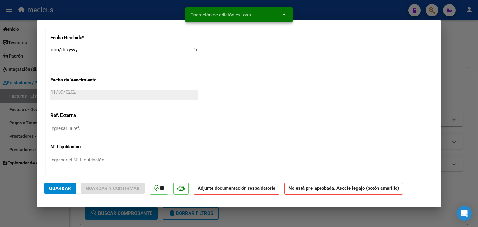
drag, startPoint x: 22, startPoint y: 193, endPoint x: 25, endPoint y: 191, distance: 3.5
click at [22, 193] on div at bounding box center [239, 113] width 478 height 227
type input "$ 0,00"
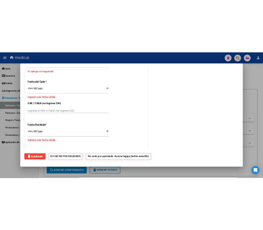
scroll to position [0, 0]
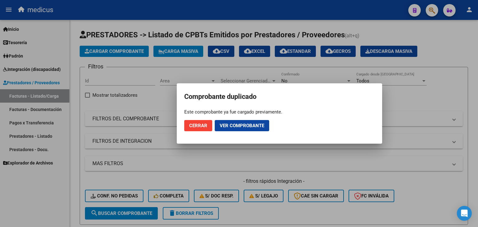
click at [201, 129] on button "Cerrar" at bounding box center [198, 125] width 28 height 11
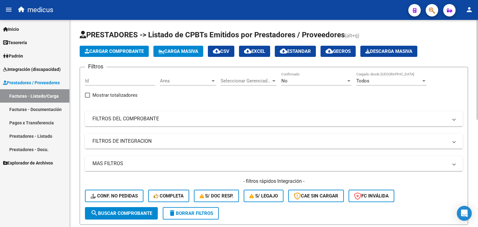
click at [112, 50] on span "Cargar Comprobante" at bounding box center [114, 52] width 59 height 6
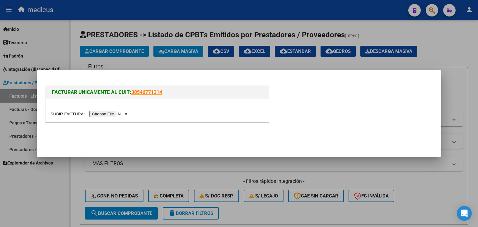
click at [118, 115] on input "file" at bounding box center [89, 114] width 79 height 7
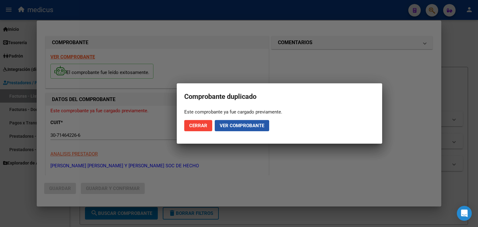
click at [232, 127] on span "Ver comprobante" at bounding box center [242, 126] width 45 height 6
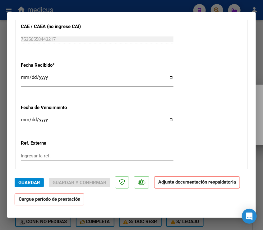
scroll to position [498, 0]
click at [101, 118] on input "Ingresar la fecha" at bounding box center [97, 122] width 153 height 10
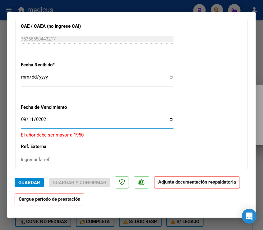
type input "2025-09-11"
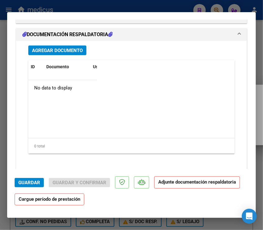
scroll to position [706, 0]
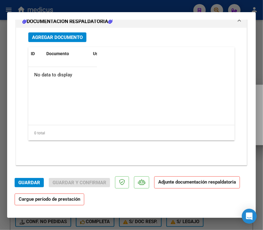
click at [20, 184] on span "Guardar" at bounding box center [29, 183] width 22 height 6
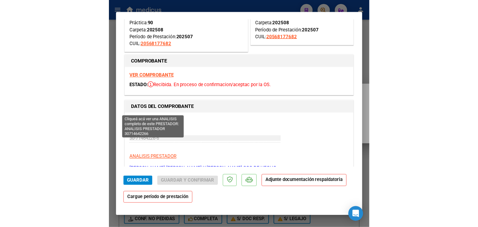
scroll to position [0, 0]
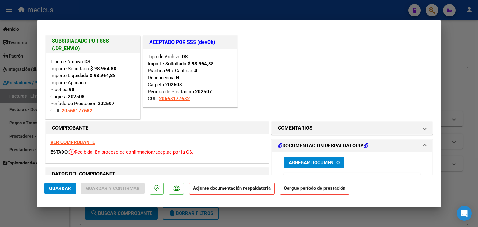
click at [27, 73] on div at bounding box center [239, 113] width 478 height 227
type input "$ 0,00"
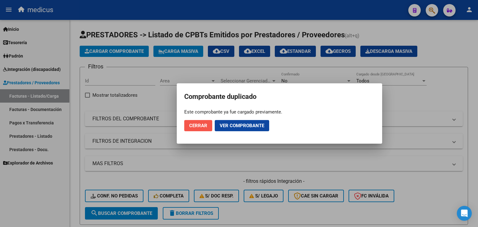
click at [196, 126] on span "Cerrar" at bounding box center [198, 126] width 18 height 6
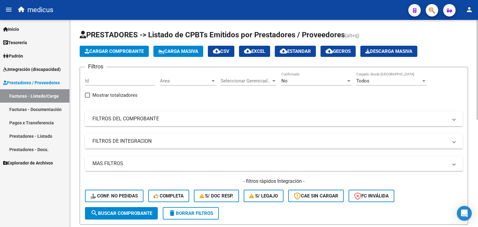
click at [105, 56] on button "Cargar Comprobante" at bounding box center [114, 51] width 69 height 11
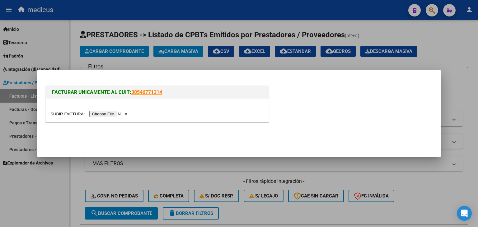
click at [103, 114] on input "file" at bounding box center [89, 114] width 79 height 7
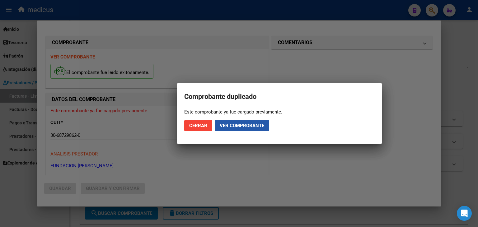
click at [248, 129] on button "Ver comprobante" at bounding box center [242, 125] width 54 height 11
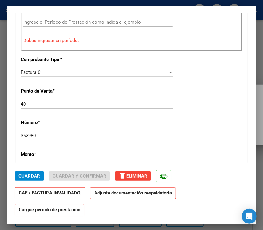
scroll to position [218, 0]
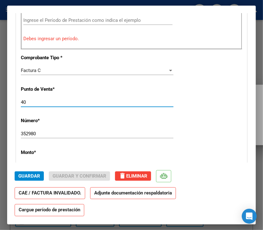
drag, startPoint x: 27, startPoint y: 102, endPoint x: 18, endPoint y: 102, distance: 9.0
click at [18, 102] on div "CUIT * 30-68729862-0 Ingresar CUIT ANALISIS PRESTADOR FUNDACION CLAUDINA THEVEN…" at bounding box center [131, 128] width 231 height 532
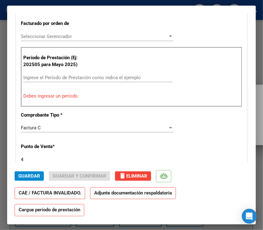
scroll to position [148, 0]
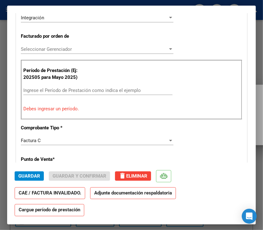
type input "4"
click at [47, 89] on input "Ingrese el Período de Prestación como indica el ejemplo" at bounding box center [97, 90] width 149 height 6
click at [52, 115] on div "Período de Prestación (Ej: 202505 para Mayo 2025) Ingrese el Período de Prestac…" at bounding box center [132, 90] width 222 height 60
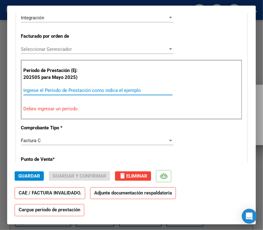
click at [66, 90] on input "Ingrese el Período de Prestación como indica el ejemplo" at bounding box center [97, 90] width 149 height 6
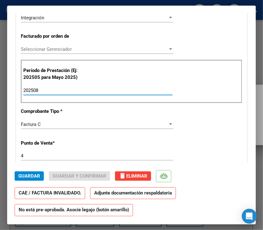
type input "202508"
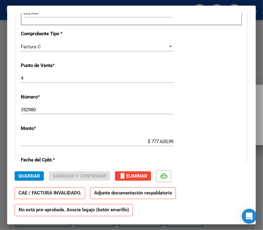
scroll to position [225, 0]
drag, startPoint x: 39, startPoint y: 109, endPoint x: 20, endPoint y: 110, distance: 19.6
click at [20, 110] on div "CUIT * 30-68729862-0 Ingresar CUIT ANALISIS PRESTADOR FUNDACION CLAUDINA THEVEN…" at bounding box center [131, 113] width 231 height 516
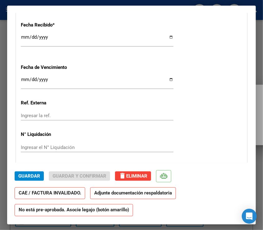
scroll to position [436, 0]
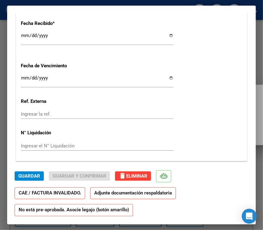
type input "352698"
click at [102, 77] on input "Ingresar la fecha" at bounding box center [97, 80] width 153 height 10
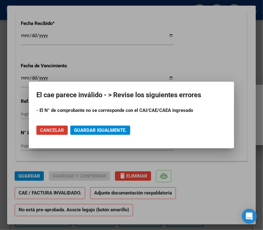
click at [95, 132] on span "Guardar igualmente." at bounding box center [100, 130] width 53 height 6
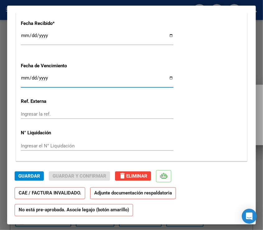
click at [49, 78] on input "Ingresar la fecha" at bounding box center [97, 80] width 153 height 10
drag, startPoint x: 51, startPoint y: 77, endPoint x: 14, endPoint y: 79, distance: 36.7
click at [14, 79] on mat-dialog-content "COMPROBANTE VER COMPROBANTE ESTADO: Recibida. En proceso de confirmacion/acepta…" at bounding box center [131, 87] width 249 height 149
click at [23, 77] on input "Ingresar la fecha" at bounding box center [97, 80] width 153 height 10
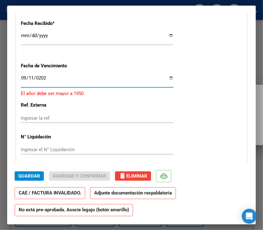
type input "2025-09-11"
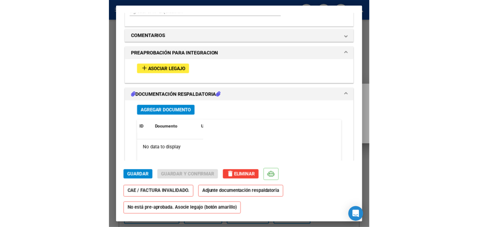
scroll to position [576, 0]
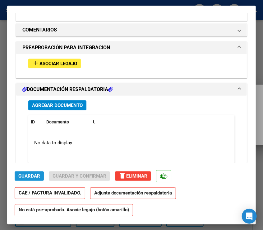
click at [21, 177] on span "Guardar" at bounding box center [29, 176] width 22 height 6
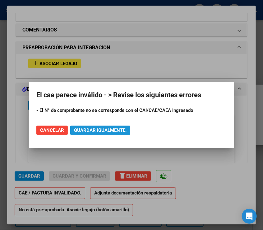
click at [96, 129] on span "Guardar igualmente." at bounding box center [100, 130] width 53 height 6
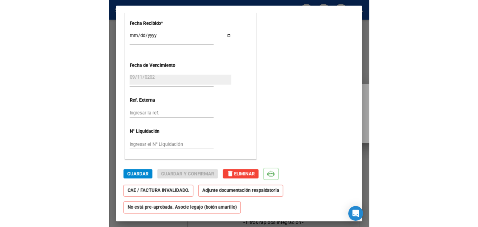
scroll to position [436, 0]
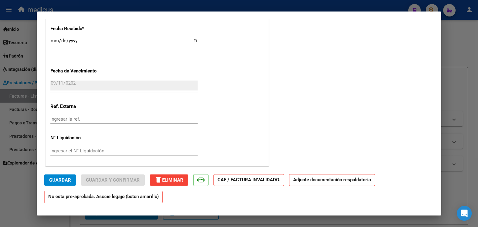
click at [15, 185] on div at bounding box center [239, 113] width 478 height 227
type input "$ 0,00"
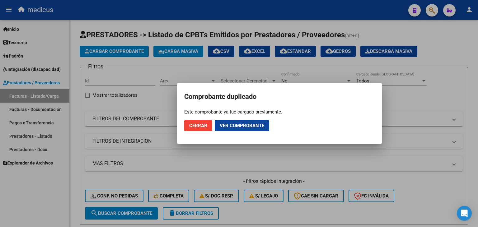
click at [30, 69] on div at bounding box center [239, 113] width 478 height 227
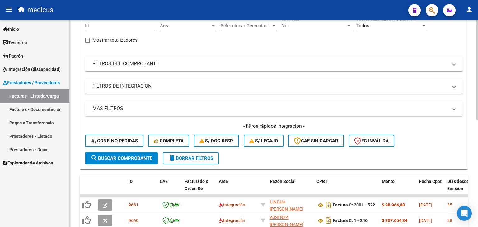
scroll to position [70, 0]
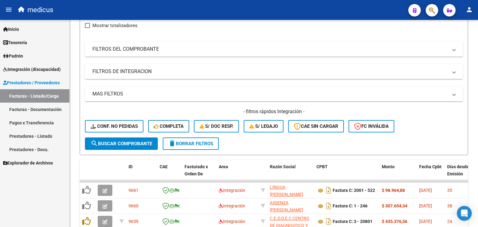
click at [46, 69] on span "Integración (discapacidad)" at bounding box center [32, 69] width 58 height 7
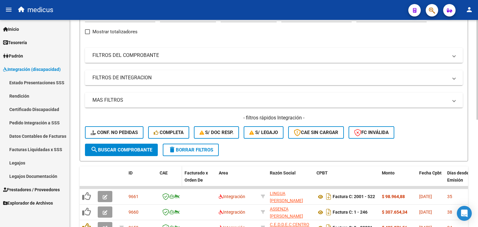
scroll to position [54, 0]
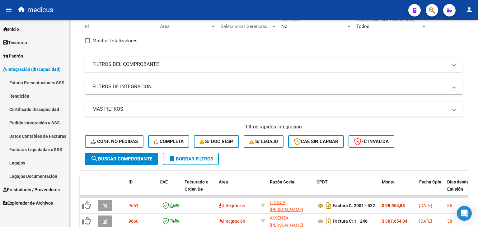
click at [33, 82] on link "Estado Presentaciones SSS" at bounding box center [34, 82] width 69 height 13
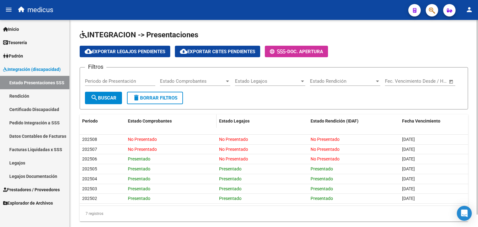
scroll to position [7, 0]
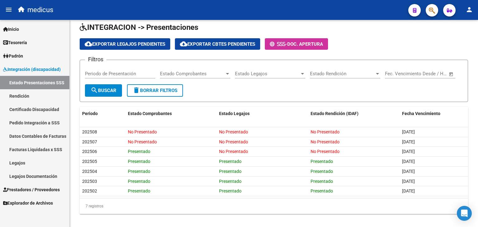
click at [45, 152] on link "Facturas Liquidadas x SSS" at bounding box center [34, 149] width 69 height 13
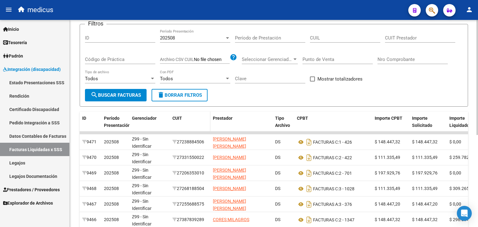
scroll to position [65, 0]
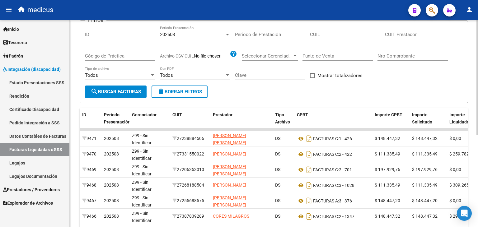
click at [177, 76] on div "Todos" at bounding box center [192, 76] width 65 height 6
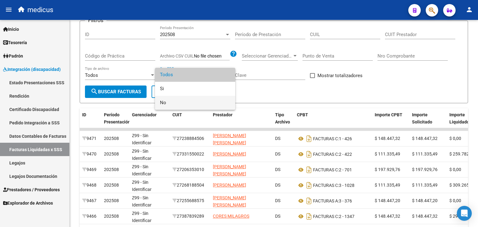
click at [176, 102] on span "No" at bounding box center [195, 103] width 70 height 14
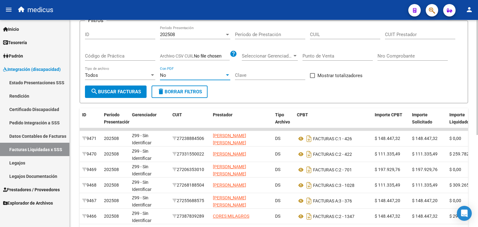
click at [129, 93] on span "search Buscar Facturas" at bounding box center [116, 92] width 50 height 6
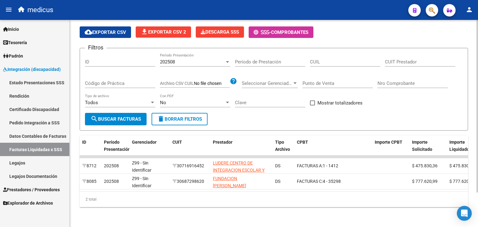
scroll to position [41, 0]
click at [124, 94] on div "Todos Tipo de archivo" at bounding box center [120, 100] width 70 height 13
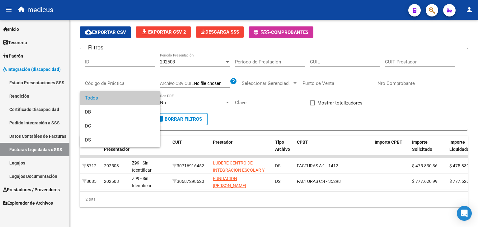
click at [36, 207] on div at bounding box center [239, 113] width 478 height 227
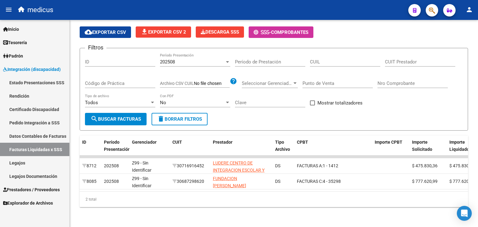
click at [21, 177] on link "Legajos Documentación" at bounding box center [34, 176] width 69 height 13
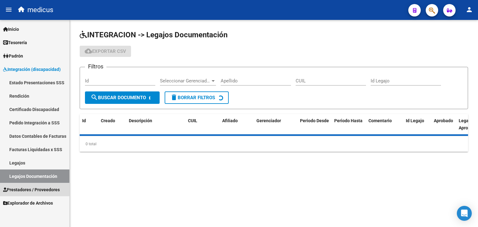
click at [23, 190] on span "Prestadores / Proveedores" at bounding box center [31, 189] width 57 height 7
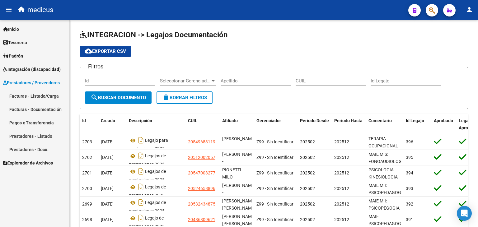
click at [41, 96] on link "Facturas - Listado/Carga" at bounding box center [34, 95] width 69 height 13
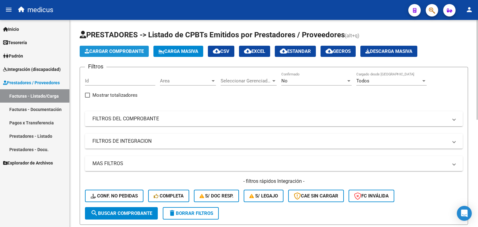
click at [107, 53] on span "Cargar Comprobante" at bounding box center [114, 52] width 59 height 6
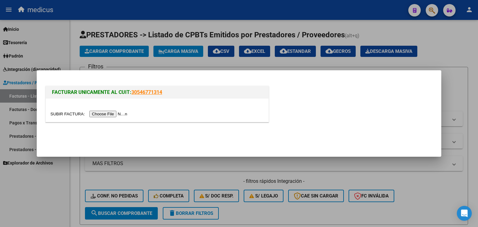
click at [119, 111] on input "file" at bounding box center [89, 114] width 79 height 7
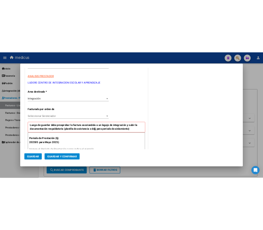
scroll to position [109, 0]
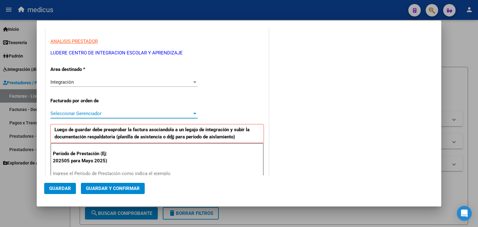
click at [102, 111] on span "Seleccionar Gerenciador" at bounding box center [121, 114] width 142 height 6
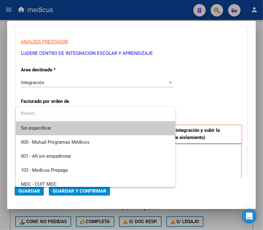
click at [60, 81] on div at bounding box center [131, 115] width 263 height 230
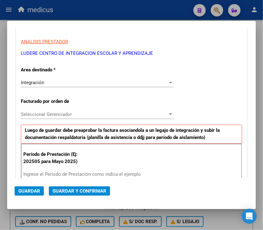
click at [31, 80] on span "Integración" at bounding box center [32, 83] width 23 height 6
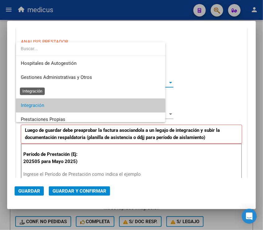
scroll to position [23, 0]
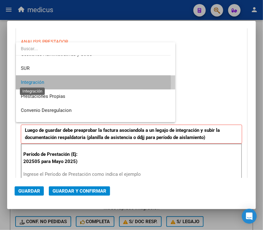
click at [38, 83] on span "Integración" at bounding box center [32, 82] width 23 height 6
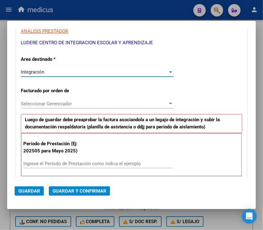
scroll to position [124, 0]
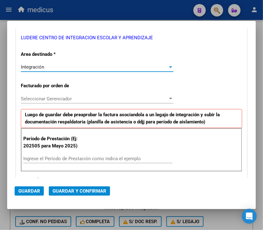
click at [55, 98] on span "Seleccionar Gerenciador" at bounding box center [94, 99] width 147 height 6
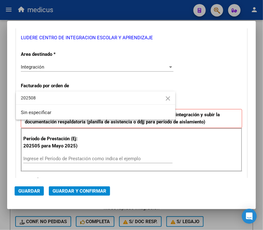
type input "202508"
click at [207, 73] on div at bounding box center [131, 115] width 263 height 230
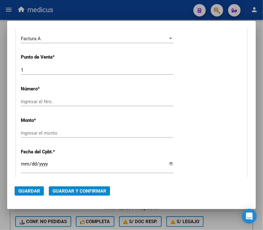
scroll to position [280, 0]
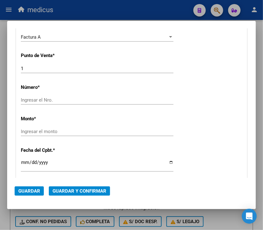
click at [97, 99] on input "Ingresar el Nro." at bounding box center [97, 100] width 153 height 6
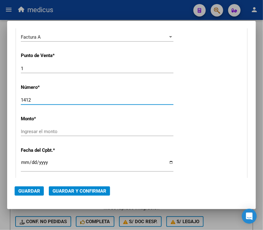
type input "1412"
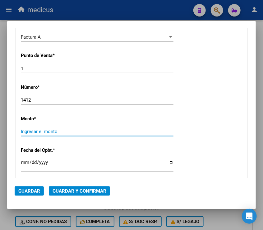
click at [101, 130] on input "Ingresar el monto" at bounding box center [97, 132] width 153 height 6
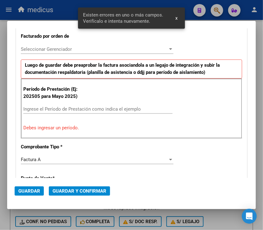
scroll to position [173, 0]
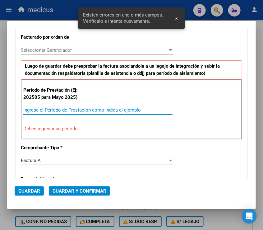
click at [83, 107] on input "Ingrese el Período de Prestación como indica el ejemplo" at bounding box center [97, 110] width 149 height 6
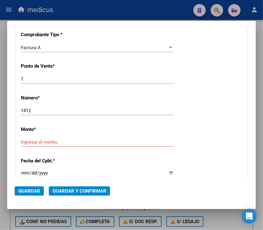
scroll to position [274, 0]
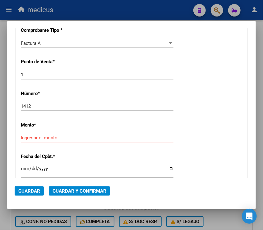
type input "202508"
click at [117, 137] on input "Ingresar el monto" at bounding box center [97, 138] width 153 height 6
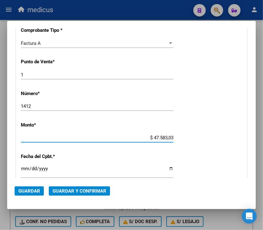
type input "$ 475.830,36"
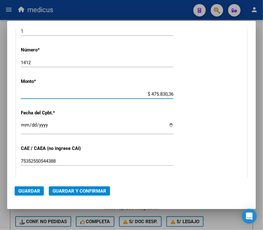
scroll to position [367, 0]
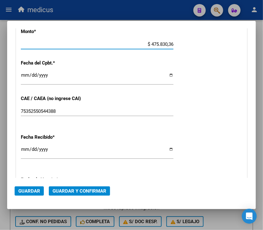
click at [68, 76] on input "Ingresar la fecha" at bounding box center [97, 78] width 153 height 10
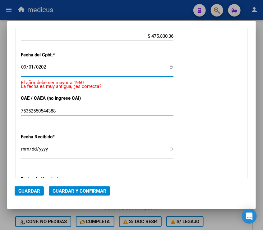
type input "2025-09-01"
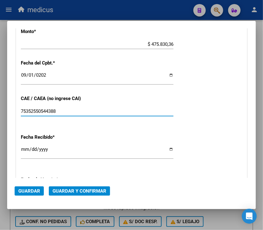
drag, startPoint x: 62, startPoint y: 110, endPoint x: 4, endPoint y: 105, distance: 58.1
click at [4, 105] on div "COMPROBANTE VER COMPROBANTE El comprobante fue leído exitosamente. DATOS DEL CO…" at bounding box center [131, 115] width 263 height 230
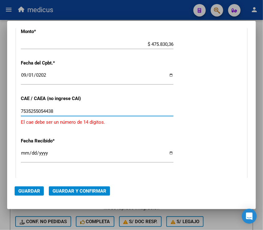
type input "75352550544388"
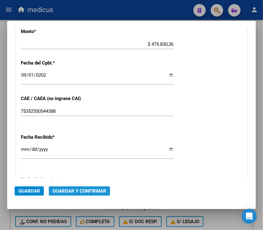
click at [71, 187] on button "Guardar y Confirmar" at bounding box center [79, 190] width 61 height 9
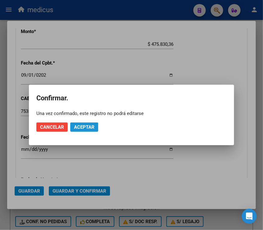
click at [84, 126] on span "Aceptar" at bounding box center [84, 127] width 21 height 6
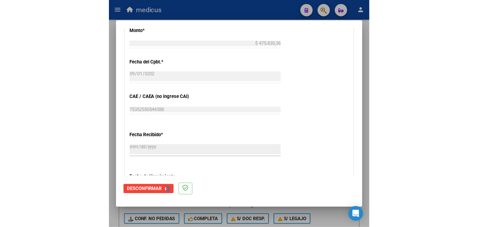
scroll to position [0, 0]
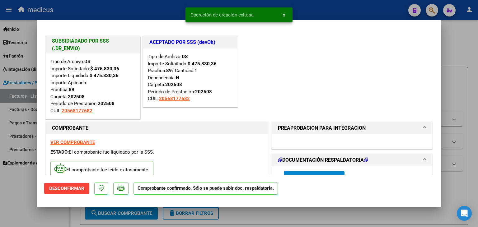
click at [21, 193] on div at bounding box center [239, 113] width 478 height 227
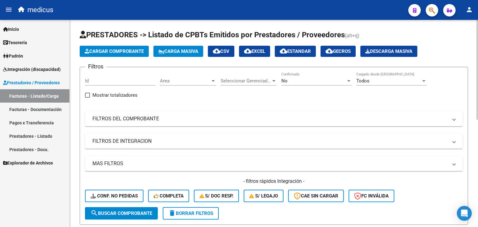
click at [111, 51] on span "Cargar Comprobante" at bounding box center [114, 52] width 59 height 6
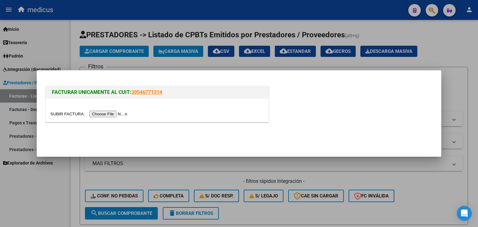
click at [109, 115] on input "file" at bounding box center [89, 114] width 79 height 7
click at [163, 140] on mat-dialog-actions at bounding box center [239, 138] width 390 height 24
drag, startPoint x: 50, startPoint y: 29, endPoint x: 39, endPoint y: 53, distance: 26.5
click at [50, 30] on div at bounding box center [239, 113] width 478 height 227
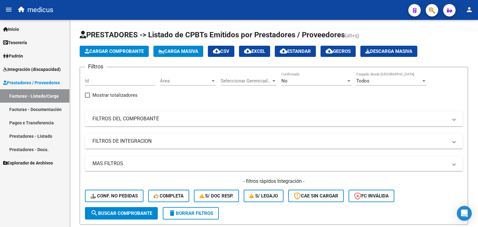
click at [26, 124] on link "Pagos x Transferencia" at bounding box center [34, 122] width 69 height 13
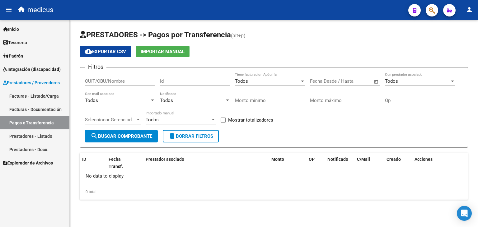
click at [50, 69] on span "Integración (discapacidad)" at bounding box center [32, 69] width 58 height 7
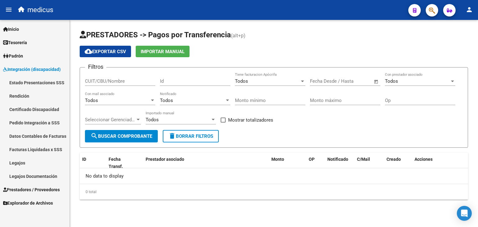
click at [36, 150] on link "Facturas Liquidadas x SSS" at bounding box center [34, 149] width 69 height 13
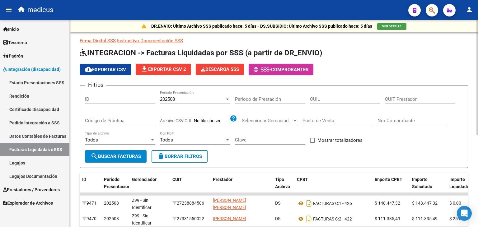
click at [169, 136] on div "Todos Con PDF" at bounding box center [195, 137] width 70 height 13
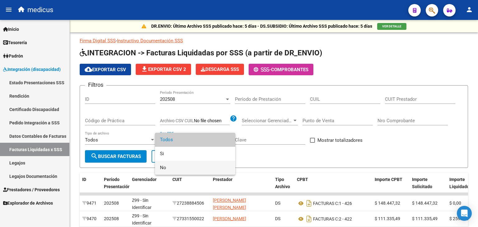
click at [172, 166] on span "No" at bounding box center [195, 168] width 70 height 14
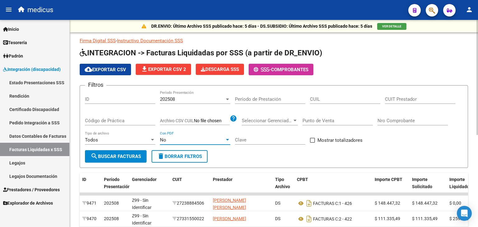
click at [120, 156] on span "search Buscar Facturas" at bounding box center [116, 157] width 50 height 6
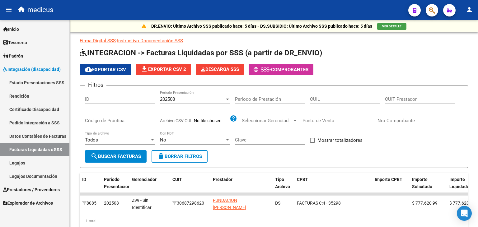
click at [36, 189] on span "Prestadores / Proveedores" at bounding box center [31, 189] width 57 height 7
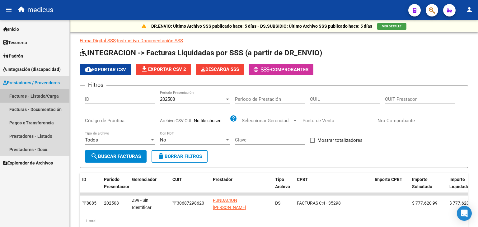
click at [35, 97] on link "Facturas - Listado/Carga" at bounding box center [34, 95] width 69 height 13
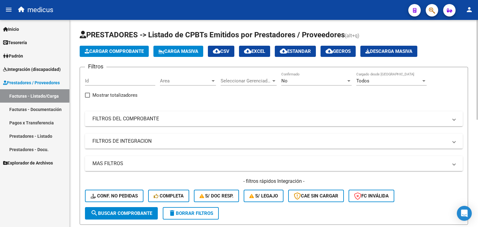
click at [119, 53] on span "Cargar Comprobante" at bounding box center [114, 52] width 59 height 6
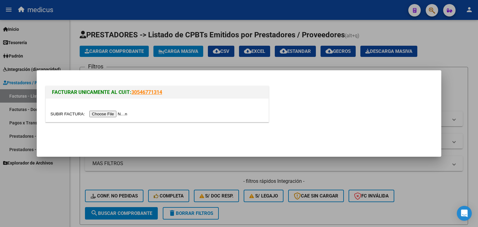
click at [120, 114] on input "file" at bounding box center [89, 114] width 79 height 7
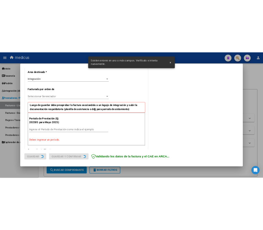
scroll to position [174, 0]
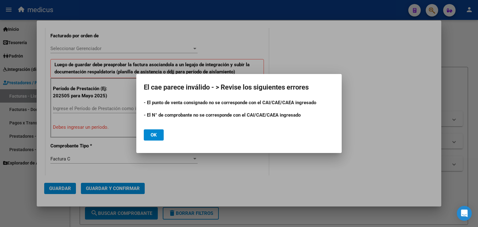
click at [181, 194] on div at bounding box center [239, 113] width 478 height 227
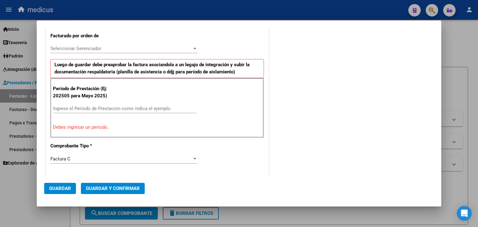
click at [91, 109] on input "Ingrese el Período de Prestación como indica el ejemplo" at bounding box center [125, 109] width 144 height 6
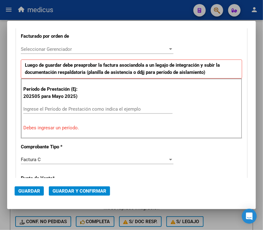
click at [93, 108] on input "Ingrese el Período de Prestación como indica el ejemplo" at bounding box center [97, 109] width 149 height 6
click at [71, 107] on input "Ingrese el Período de Prestación como indica el ejemplo" at bounding box center [97, 109] width 149 height 6
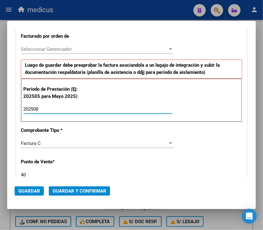
type input "202508"
click at [44, 170] on div "40 Ingresar el Nro." at bounding box center [97, 174] width 153 height 9
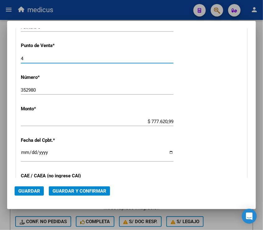
scroll to position [306, 0]
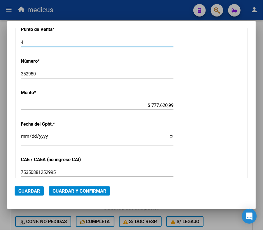
type input "4"
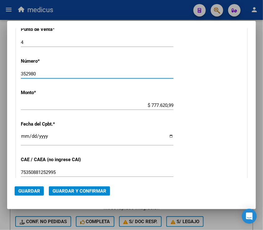
click at [54, 74] on input "352980" at bounding box center [97, 74] width 153 height 6
drag, startPoint x: 52, startPoint y: 73, endPoint x: 4, endPoint y: 73, distance: 48.6
click at [4, 73] on div "COMPROBANTE VER COMPROBANTE El comprobante fue leído exitosamente. DATOS DEL CO…" at bounding box center [131, 115] width 263 height 230
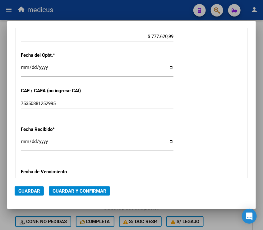
scroll to position [376, 0]
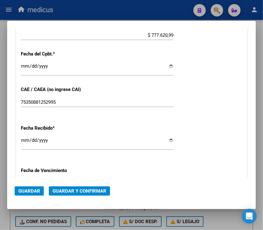
type input "35298"
drag, startPoint x: 58, startPoint y: 101, endPoint x: 13, endPoint y: 102, distance: 45.1
click at [13, 102] on mat-dialog-content "COMPROBANTE VER COMPROBANTE El comprobante fue leído exitosamente. DATOS DEL CO…" at bounding box center [131, 102] width 249 height 149
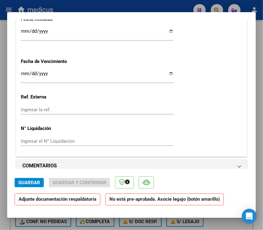
scroll to position [552, 0]
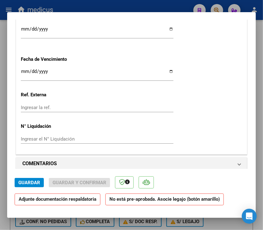
click at [39, 71] on input "Ingresar la fecha" at bounding box center [97, 74] width 153 height 10
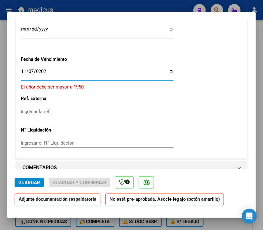
type input "2025-11-07"
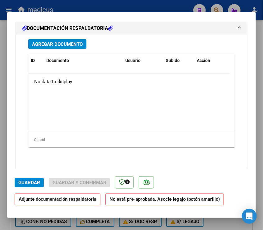
scroll to position [746, 0]
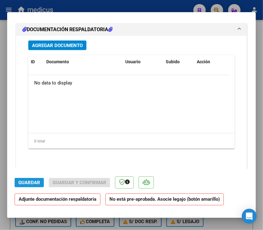
click at [30, 182] on span "Guardar" at bounding box center [29, 183] width 22 height 6
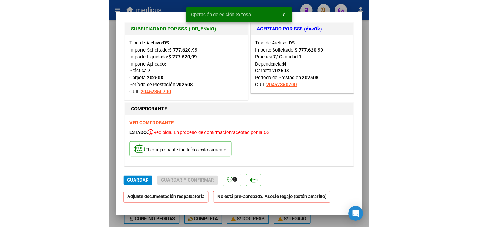
scroll to position [0, 0]
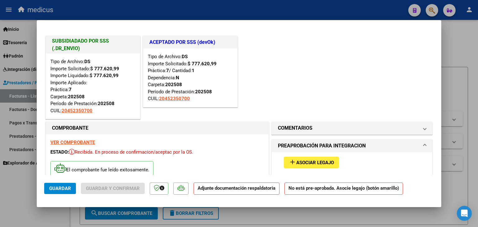
click at [21, 191] on div at bounding box center [239, 113] width 478 height 227
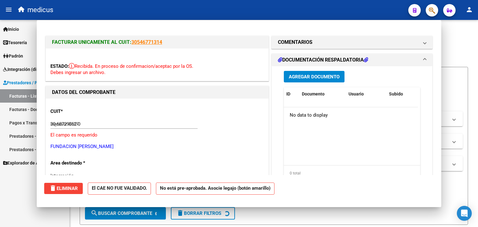
type input "$ 0,00"
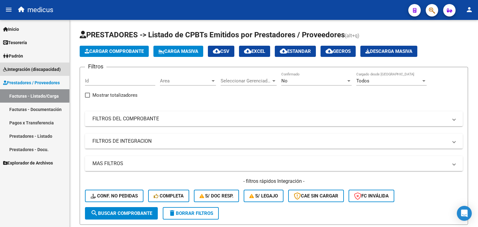
click at [35, 67] on span "Integración (discapacidad)" at bounding box center [32, 69] width 58 height 7
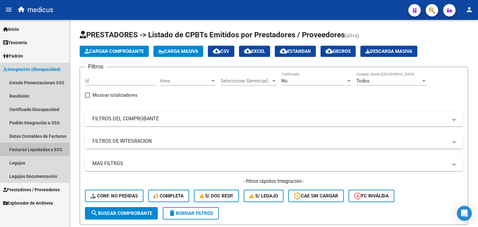
click at [41, 152] on link "Facturas Liquidadas x SSS" at bounding box center [34, 149] width 69 height 13
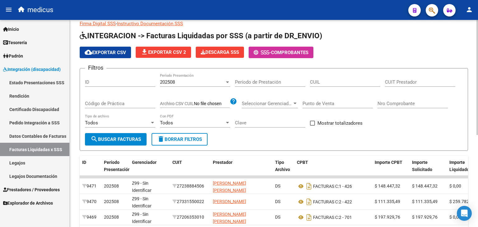
scroll to position [16, 0]
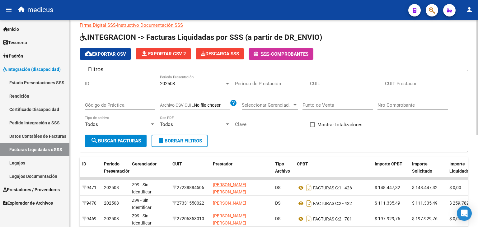
click at [174, 125] on div "Todos" at bounding box center [192, 125] width 65 height 6
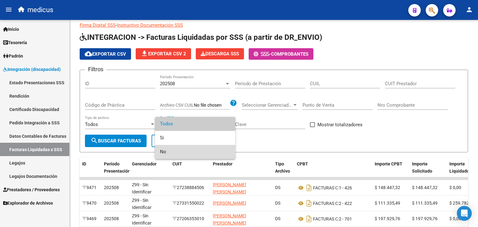
click at [177, 153] on span "No" at bounding box center [195, 152] width 70 height 14
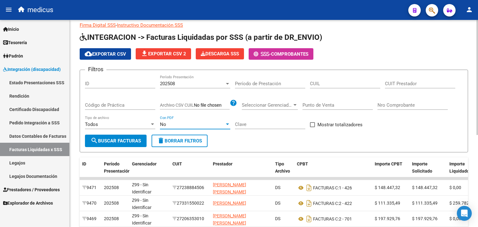
click at [104, 138] on span "search Buscar Facturas" at bounding box center [116, 141] width 50 height 6
